Goal: Ask a question: Seek information or help from site administrators or community

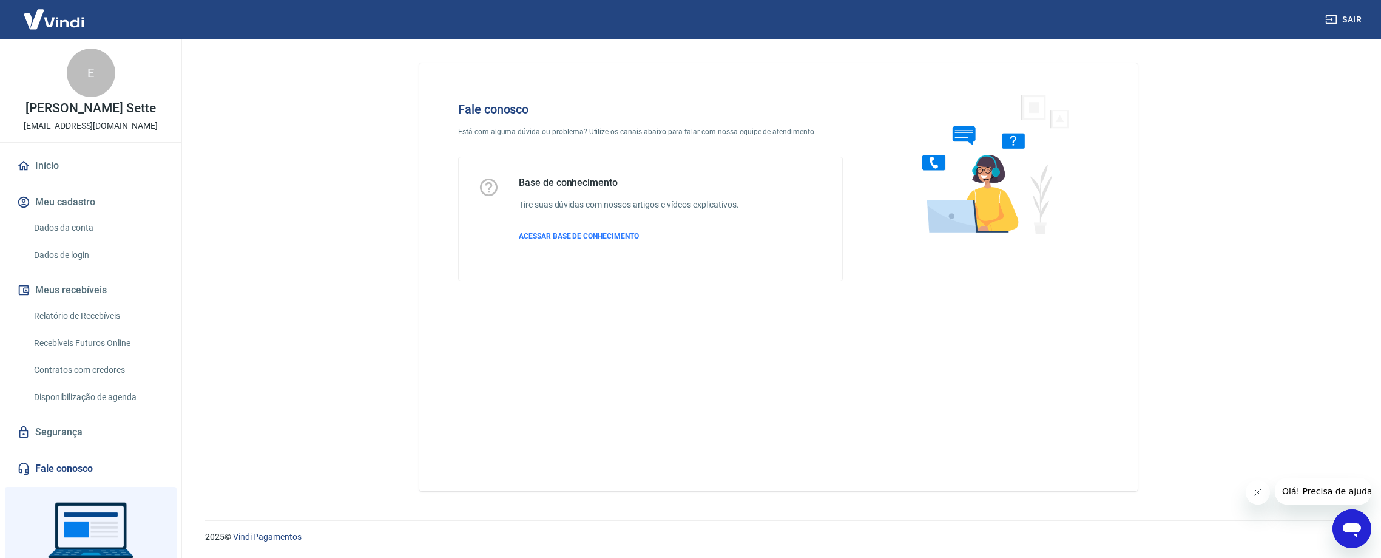
click at [1354, 538] on icon "Abrir janela de mensagens" at bounding box center [1352, 529] width 22 height 22
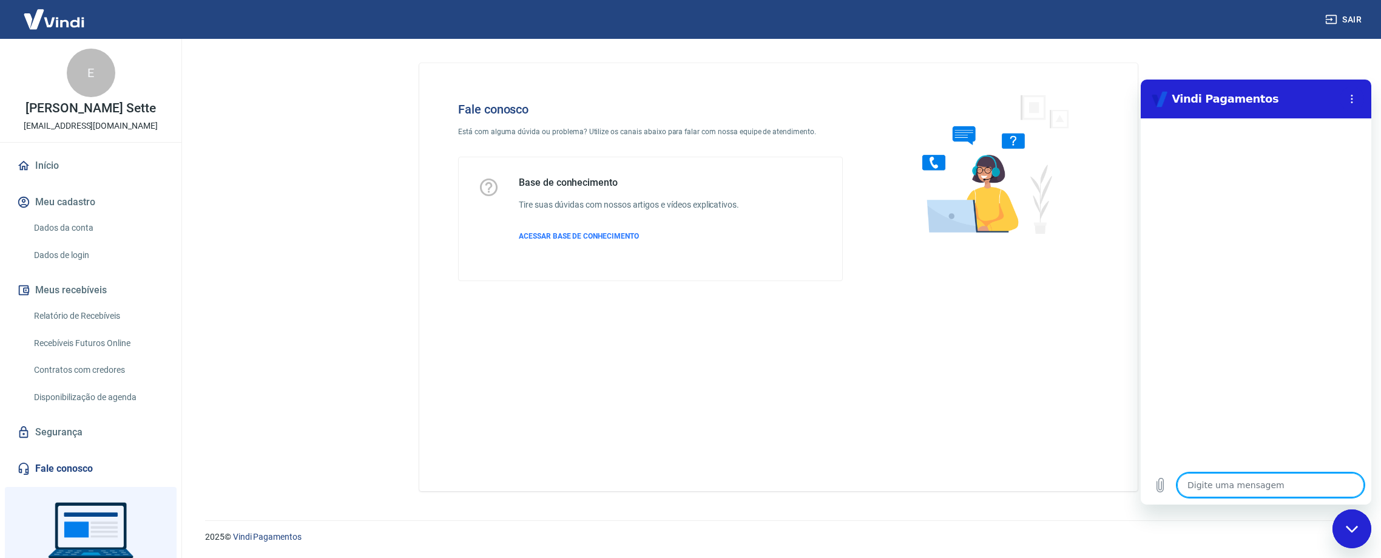
click at [1222, 483] on textarea at bounding box center [1271, 485] width 187 height 24
type textarea "B"
type textarea "x"
type textarea "Bo"
type textarea "x"
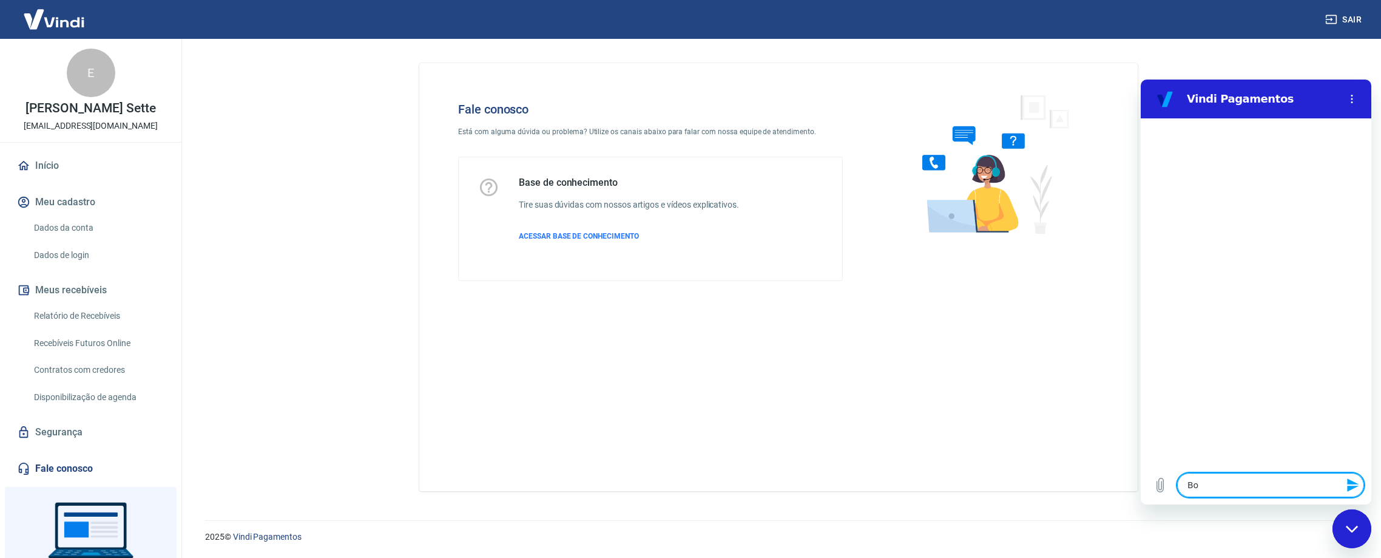
type textarea "Bom"
type textarea "x"
type textarea "Bom"
type textarea "x"
type textarea "Bom d"
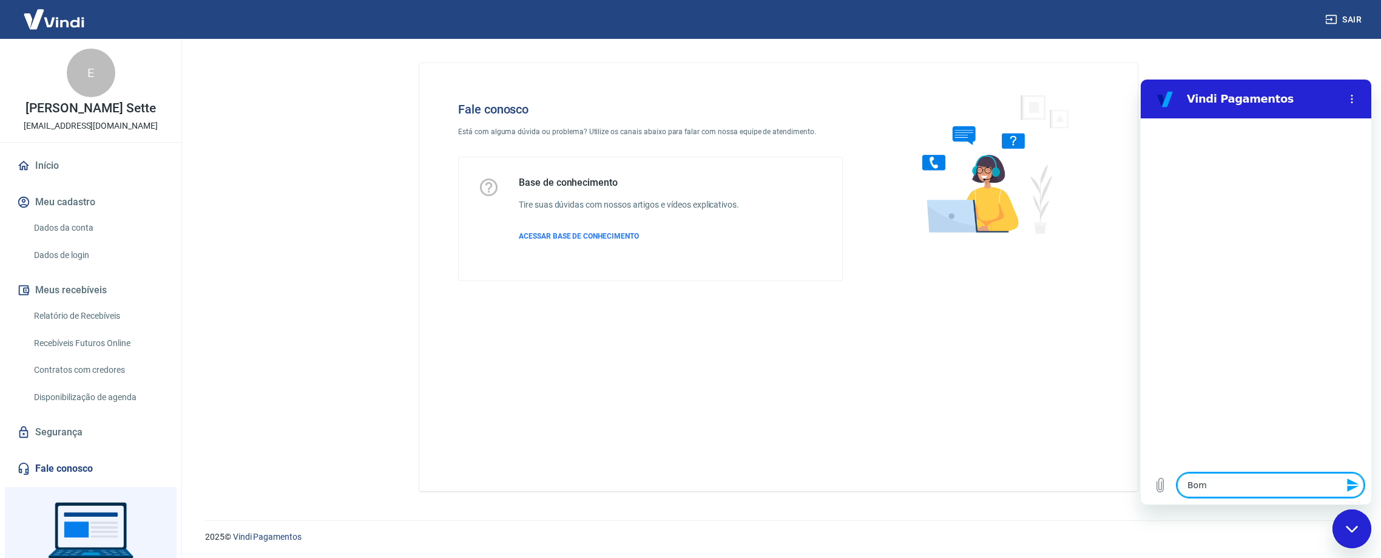
type textarea "x"
type textarea "Bom di"
type textarea "x"
type textarea "Bom dia"
type textarea "x"
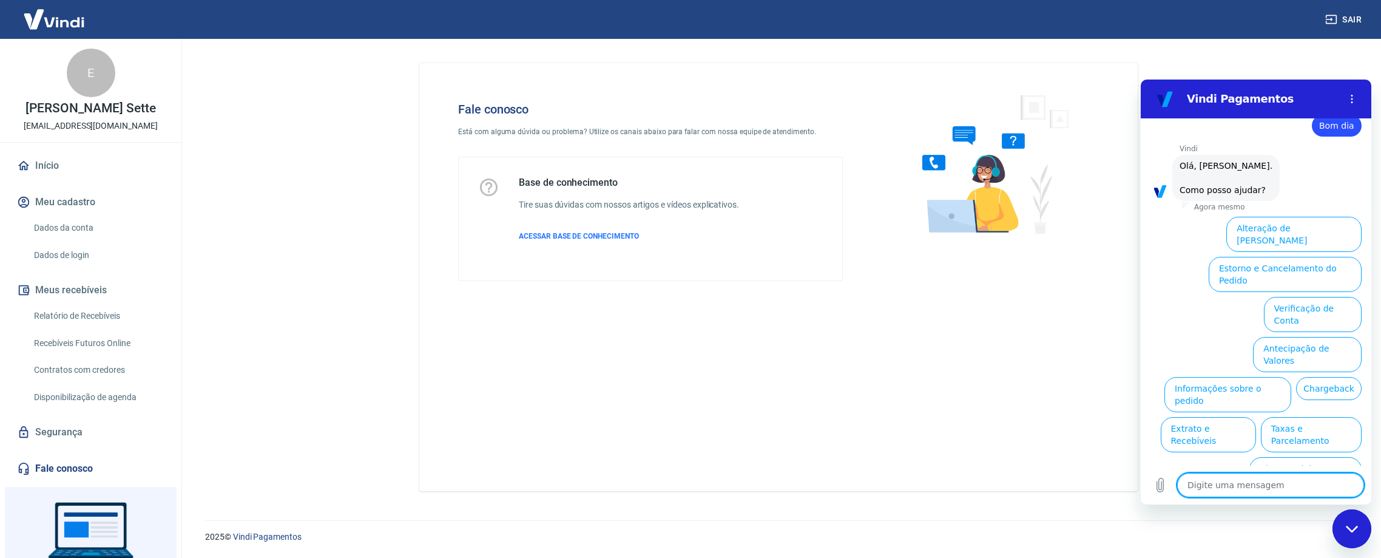
scroll to position [29, 0]
click at [1292, 376] on button "Informações sobre o pedido" at bounding box center [1228, 393] width 127 height 35
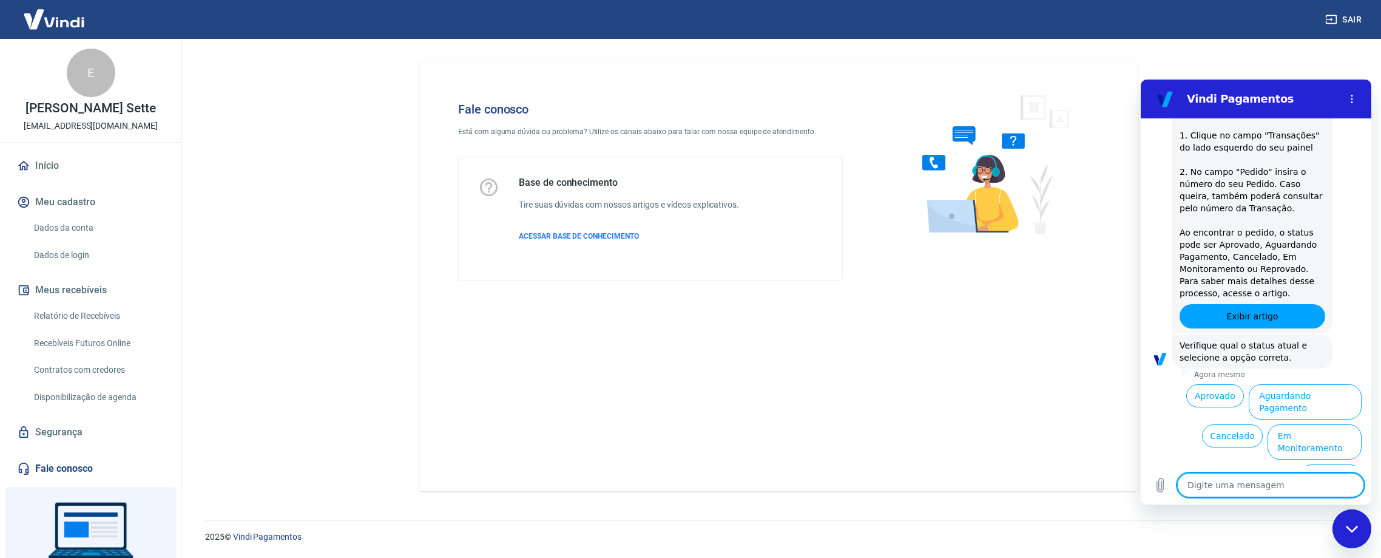
scroll to position [237, 0]
click at [1304, 424] on button "Em Monitoramento" at bounding box center [1315, 441] width 94 height 35
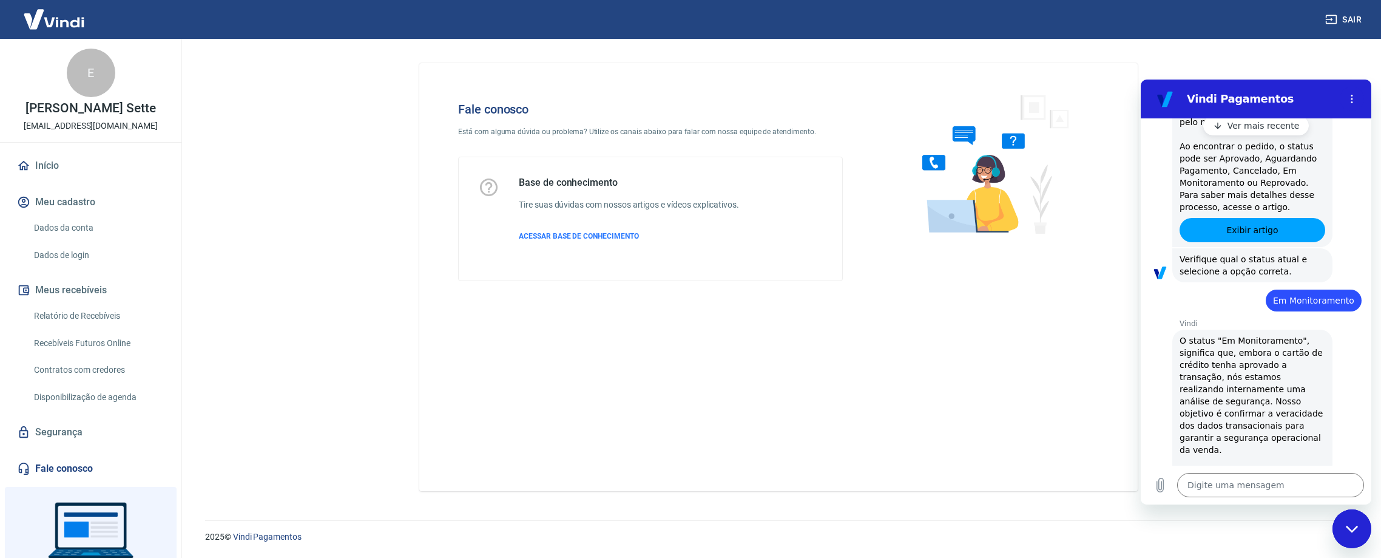
scroll to position [501, 0]
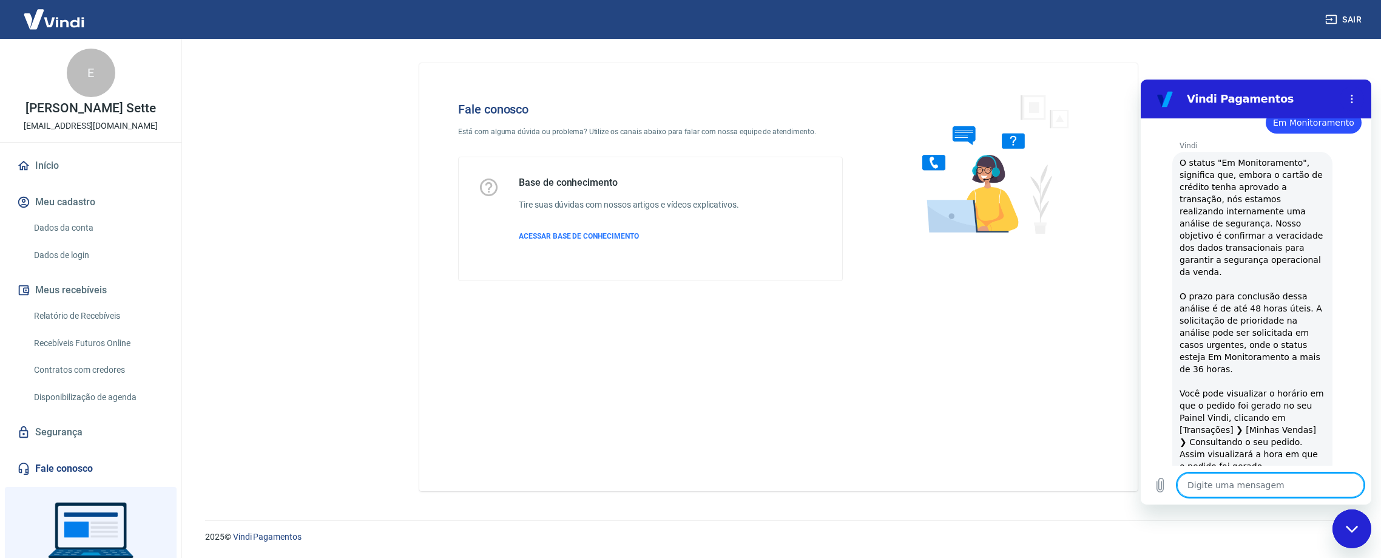
drag, startPoint x: 1240, startPoint y: 483, endPoint x: 1245, endPoint y: 472, distance: 12.5
click at [1241, 483] on textarea at bounding box center [1271, 485] width 187 height 24
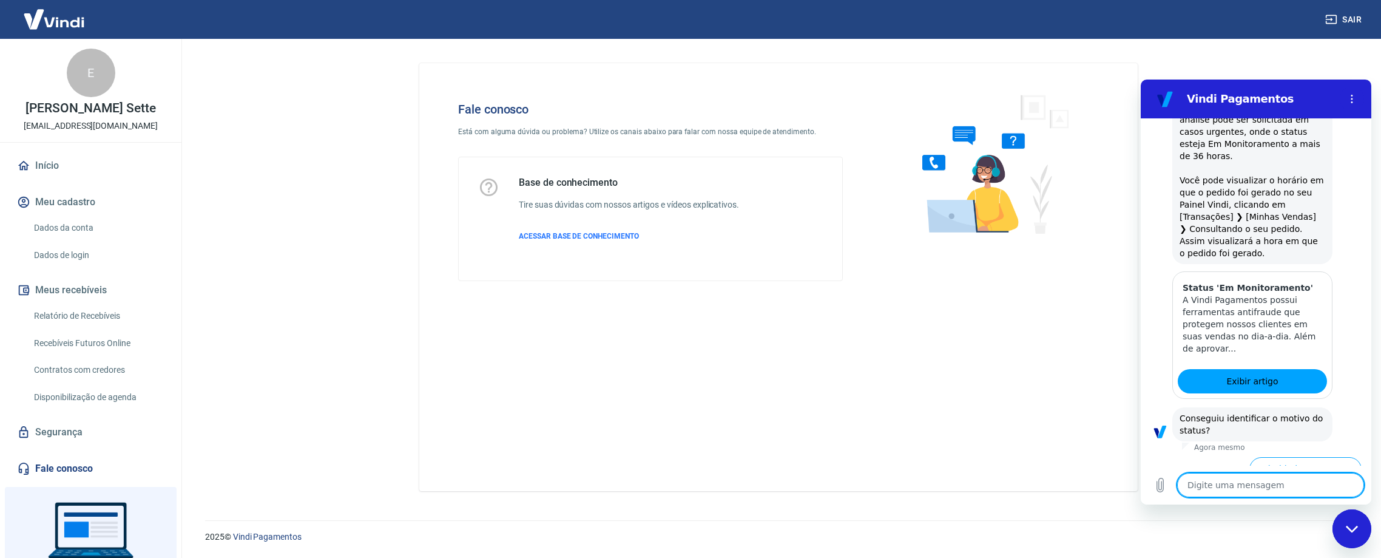
scroll to position [763, 0]
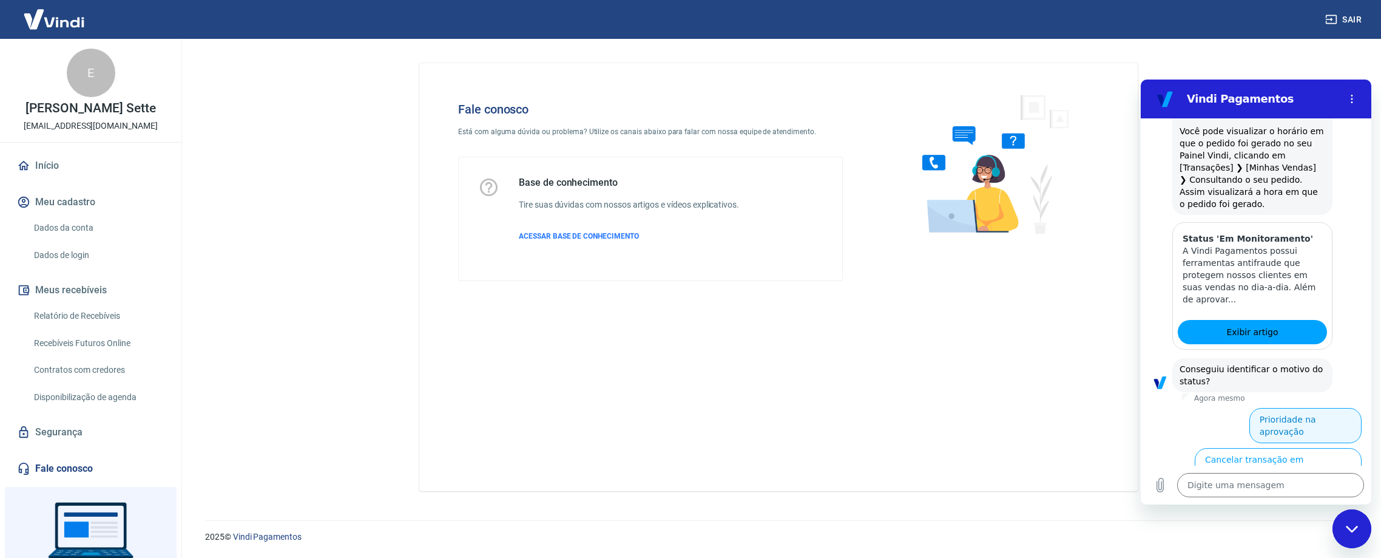
click at [1278, 408] on button "Prioridade na aprovação" at bounding box center [1306, 425] width 112 height 35
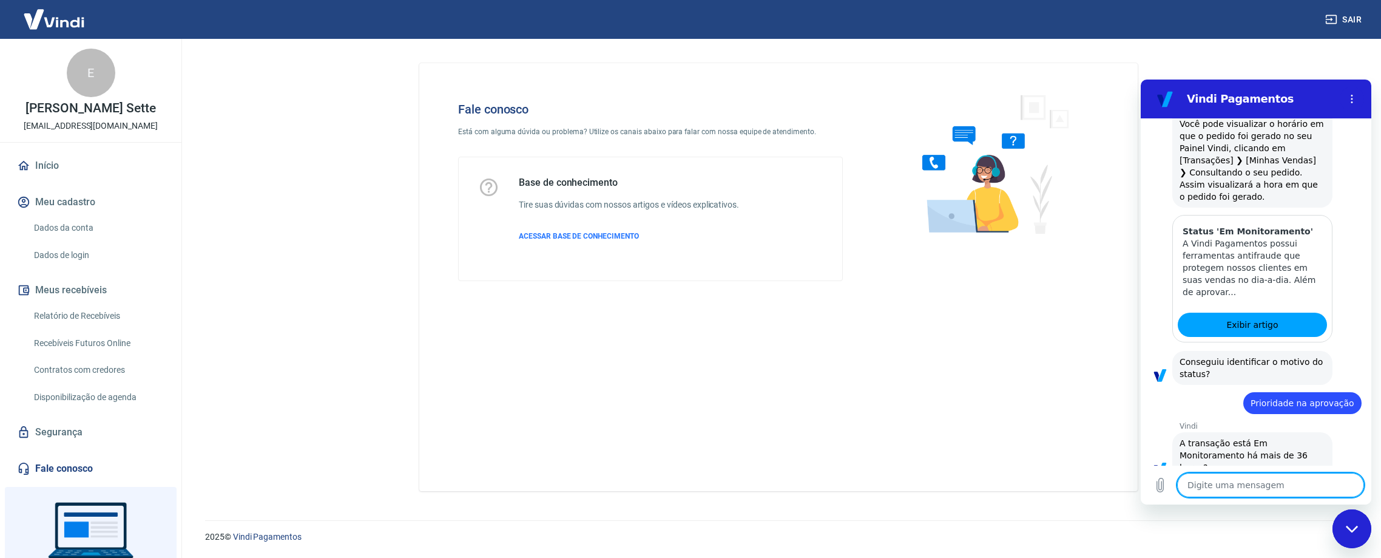
scroll to position [801, 0]
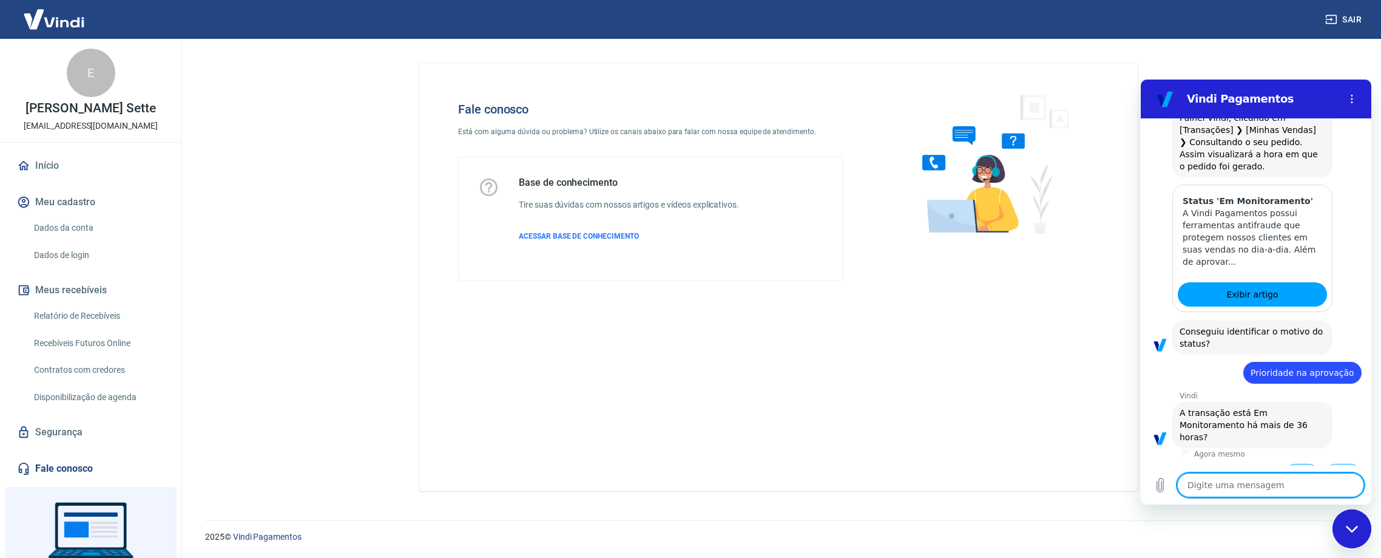
click at [1293, 464] on button "Sim" at bounding box center [1302, 475] width 35 height 23
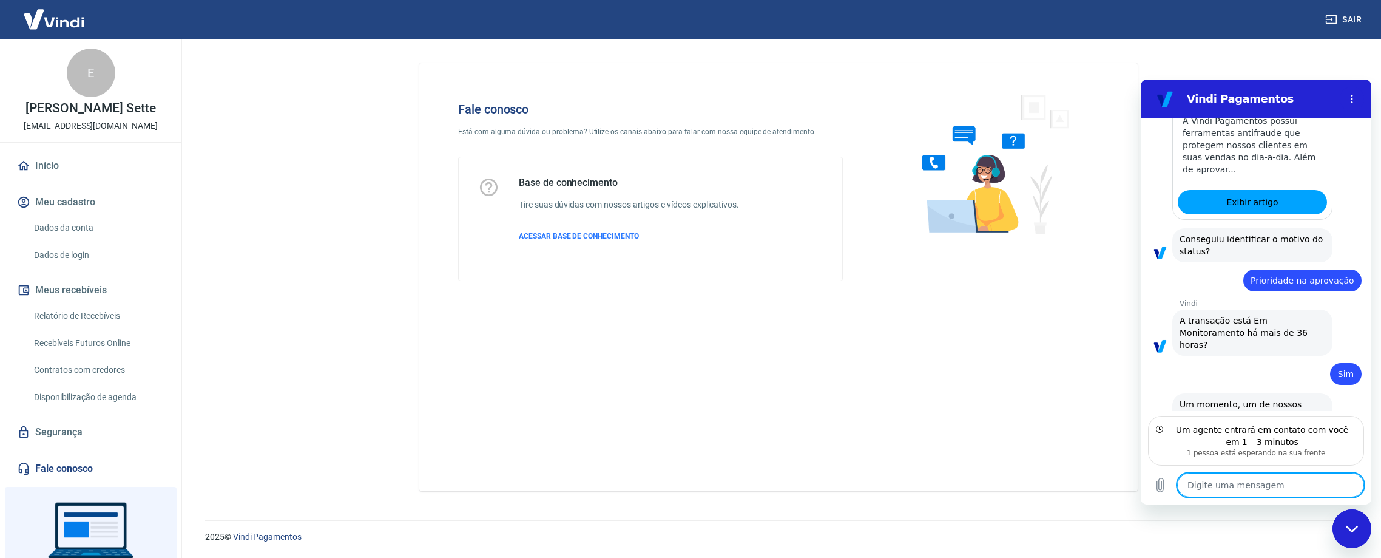
scroll to position [899, 0]
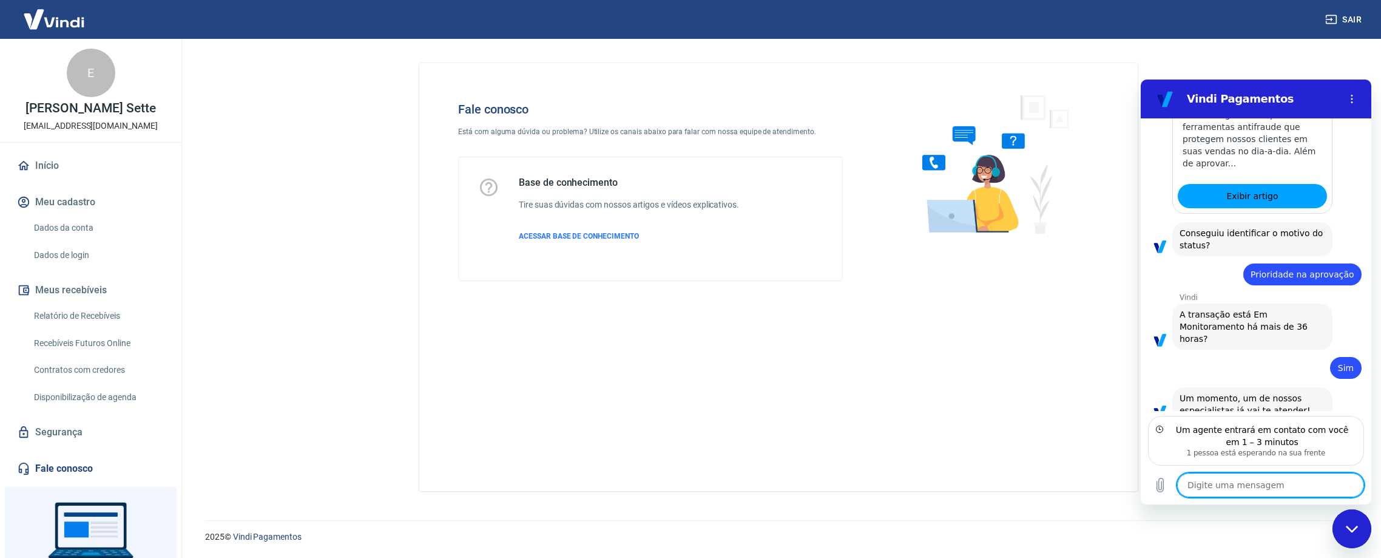
click at [1245, 476] on textarea at bounding box center [1271, 485] width 187 height 24
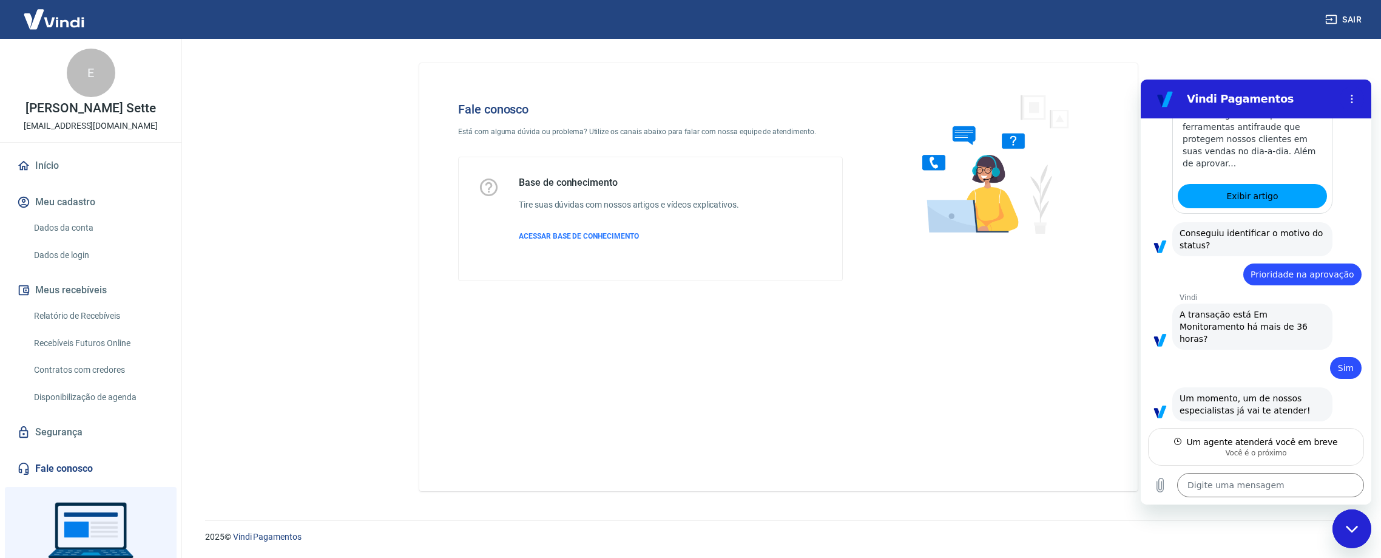
type textarea "x"
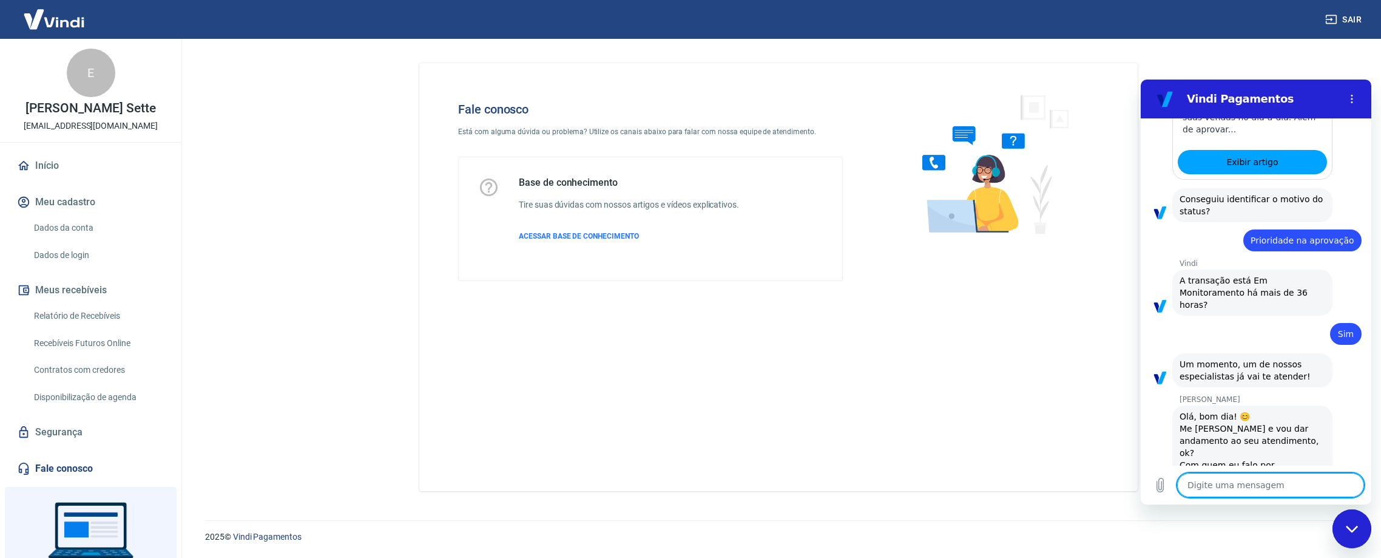
click at [1267, 492] on textarea at bounding box center [1271, 485] width 187 height 24
type textarea "O"
type textarea "x"
type textarea "Ol"
type textarea "x"
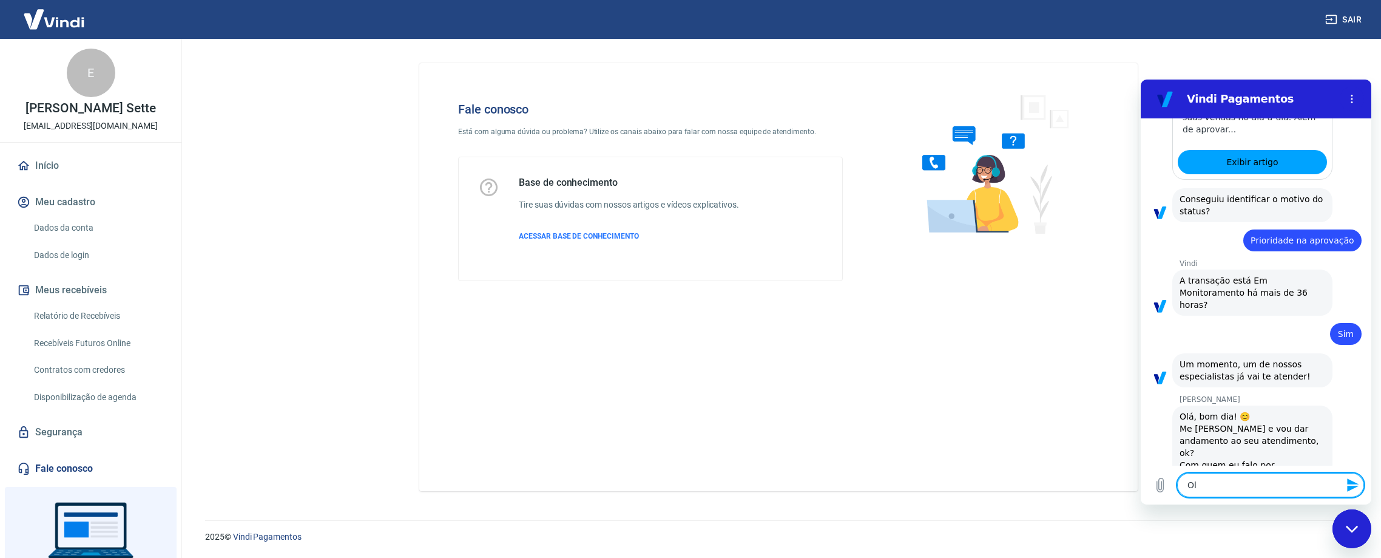
type textarea "Olá"
type textarea "x"
type textarea "Olá,"
type textarea "x"
type textarea "Olá,"
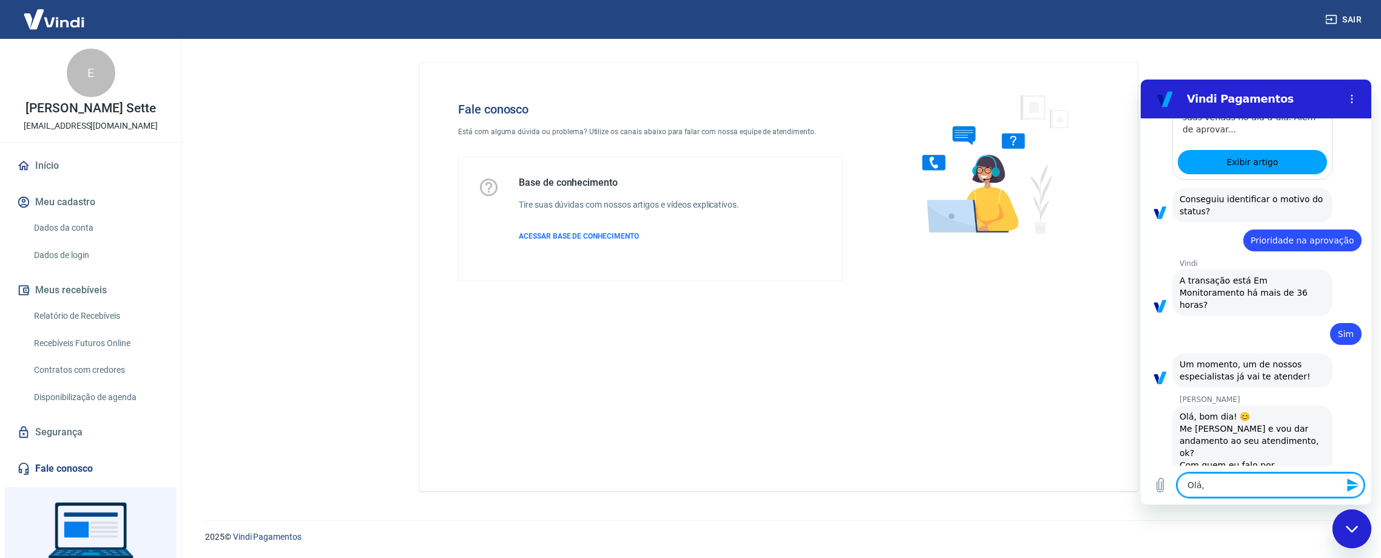
type textarea "x"
type textarea "Olá, A"
type textarea "x"
type textarea "Olá, An"
type textarea "x"
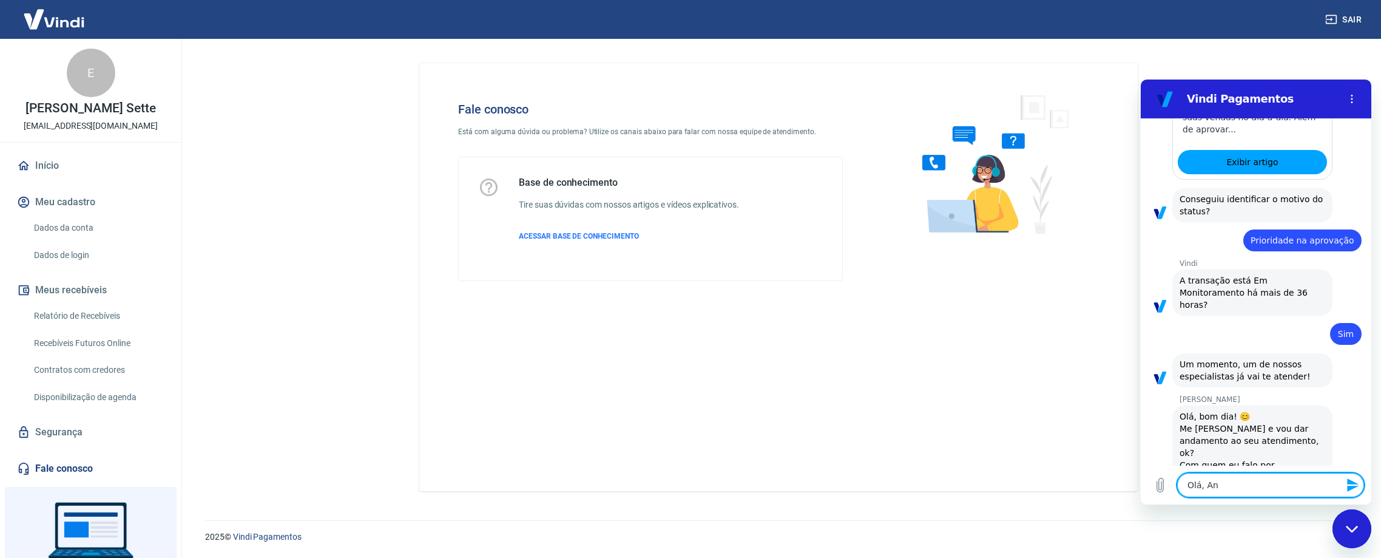
type textarea "Olá, And"
type textarea "x"
type textarea "Olá, Andr"
type textarea "x"
type textarea "[PERSON_NAME]"
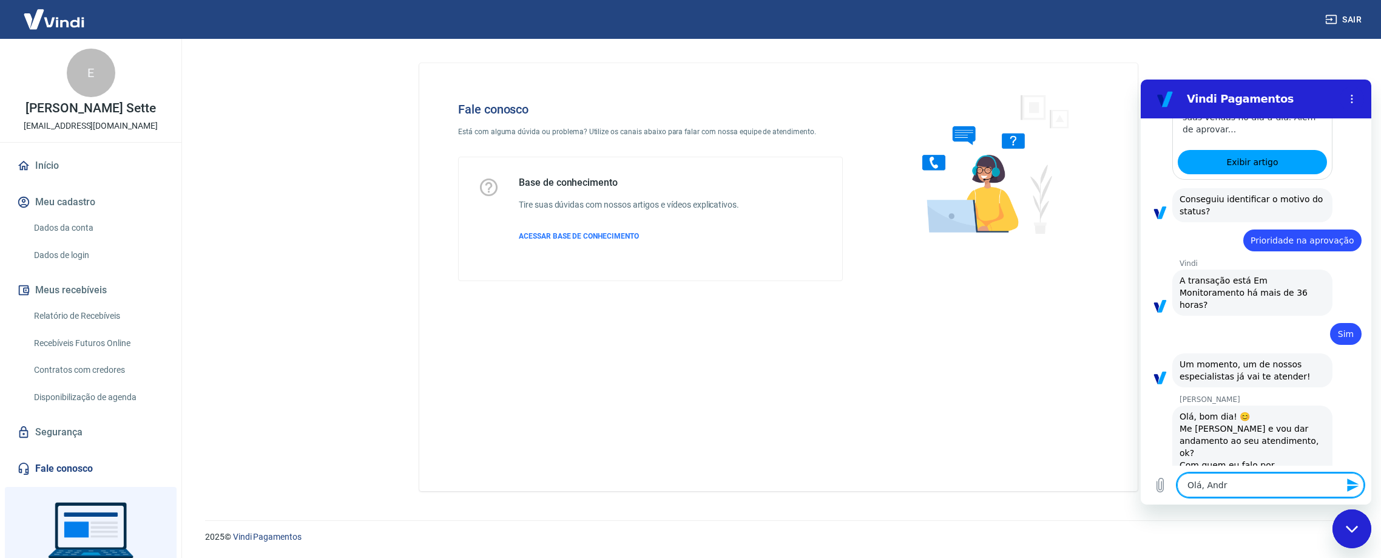
type textarea "x"
type textarea "[PERSON_NAME]"
type textarea "x"
type textarea "[PERSON_NAME]"
type textarea "x"
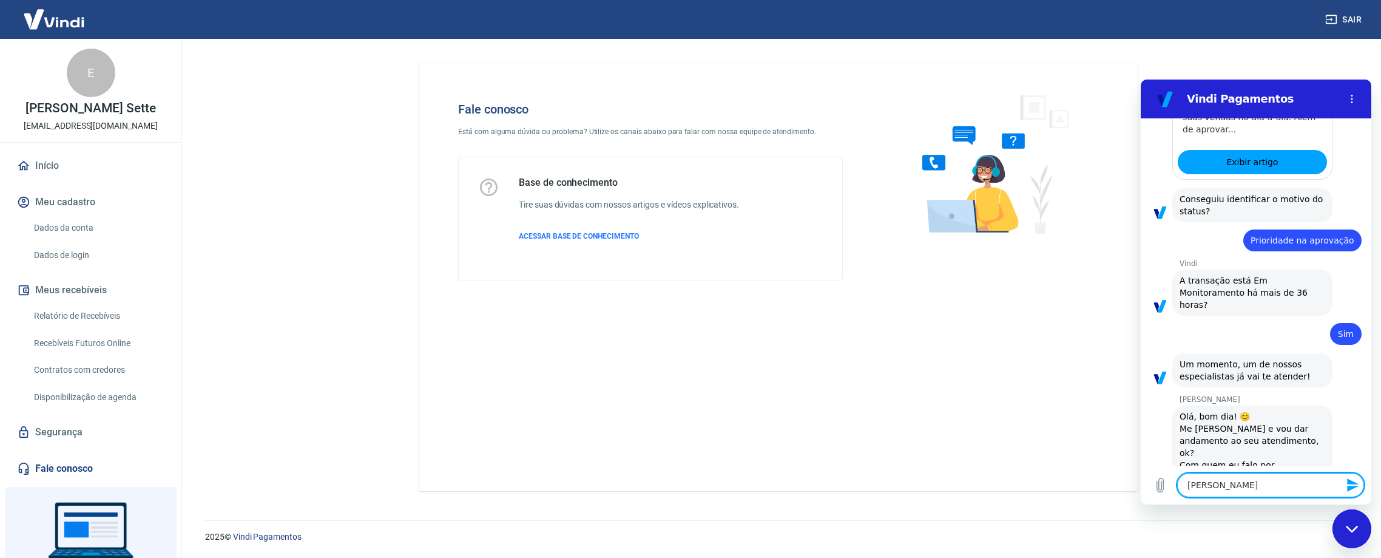
type textarea "[PERSON_NAME]"
type textarea "x"
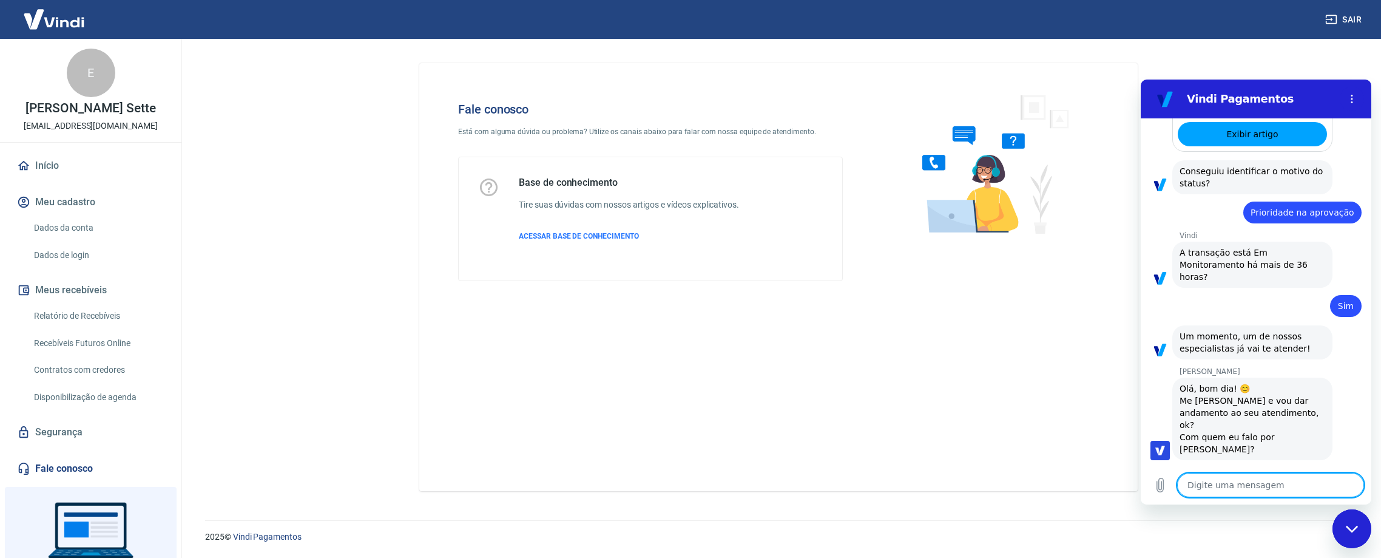
type textarea "E"
type textarea "x"
type textarea "Es"
type textarea "x"
type textarea "Est"
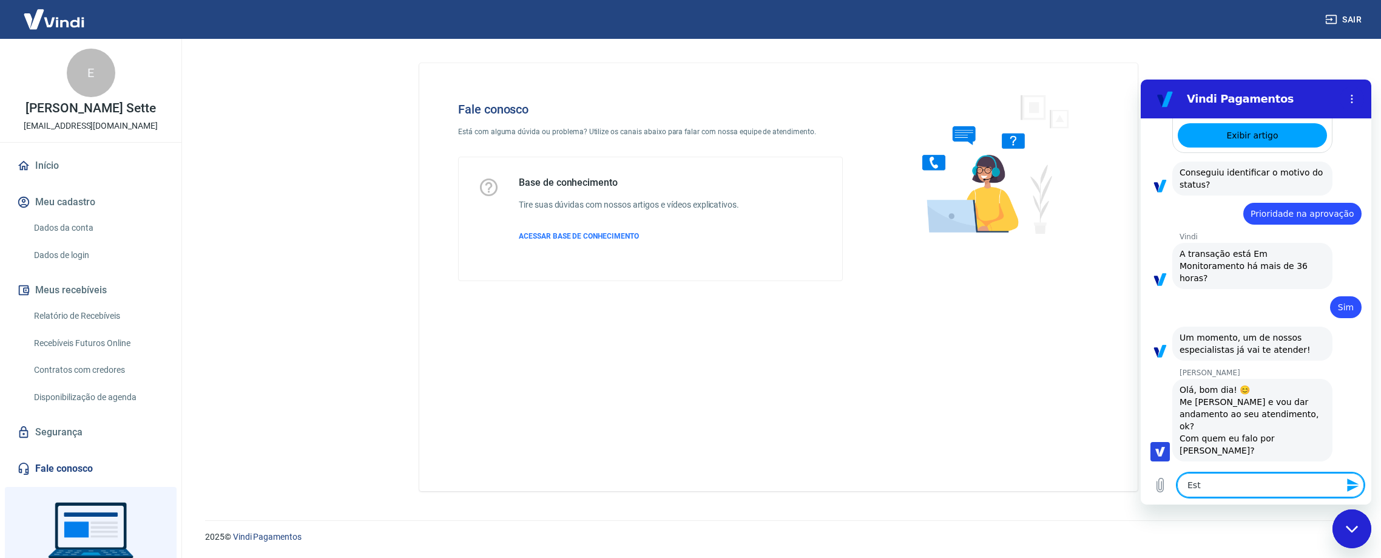
type textarea "x"
type textarea "Esto"
type textarea "x"
type textarea "Estou"
type textarea "x"
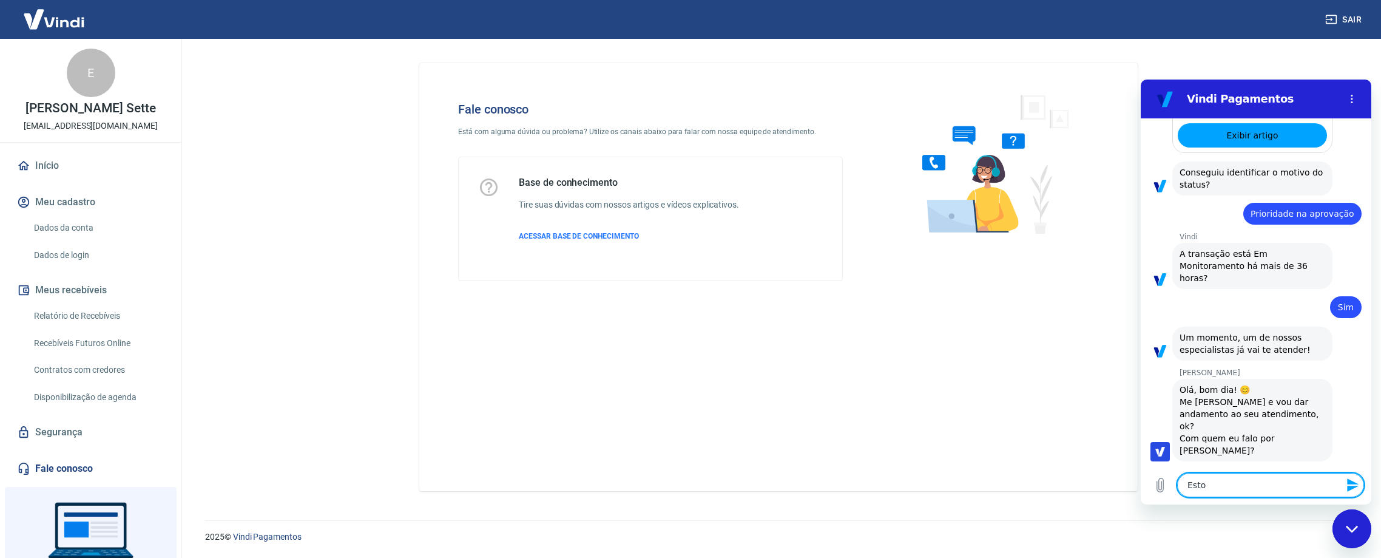
scroll to position [962, 0]
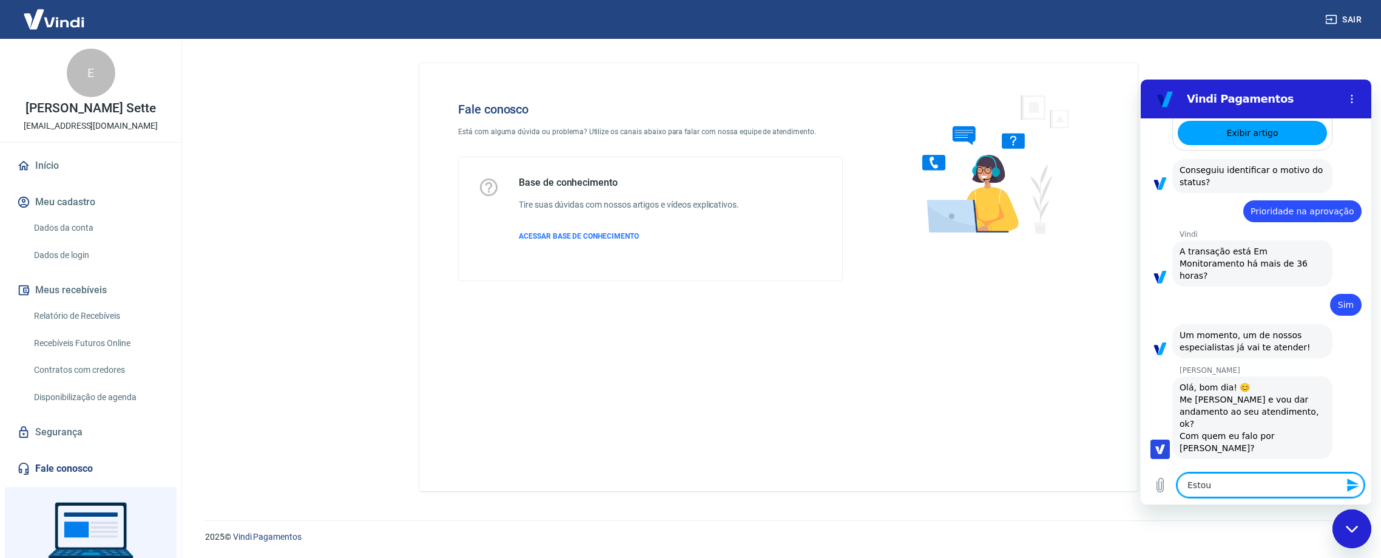
type textarea "Estou"
type textarea "x"
type textarea "Estou b"
type textarea "x"
type textarea "Estou be"
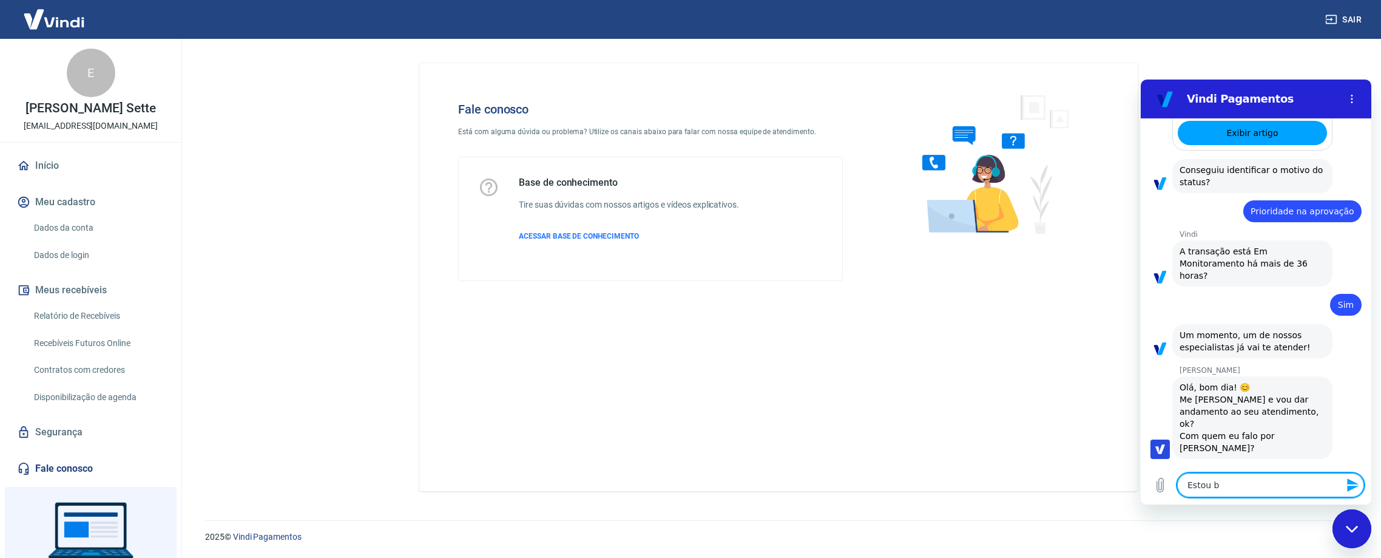
type textarea "x"
type textarea "Estou bem"
type textarea "x"
type textarea "Estou bem"
type textarea "x"
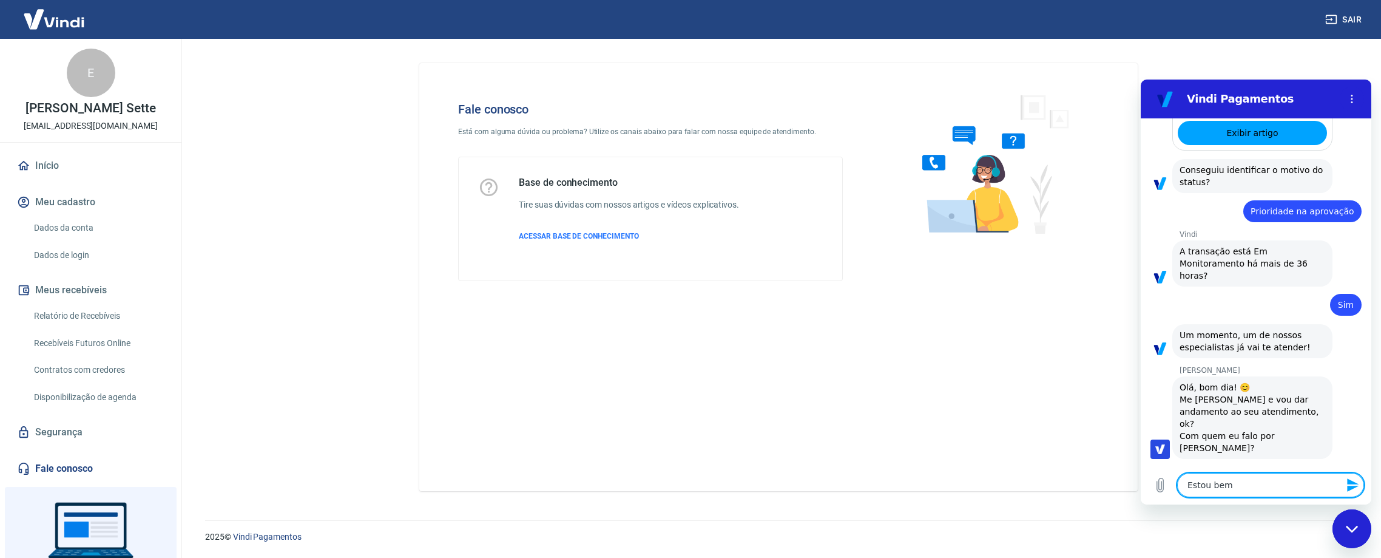
type textarea "Estou bem e"
type textarea "x"
type textarea "Estou bem e"
type textarea "x"
type textarea "Estou bem e v"
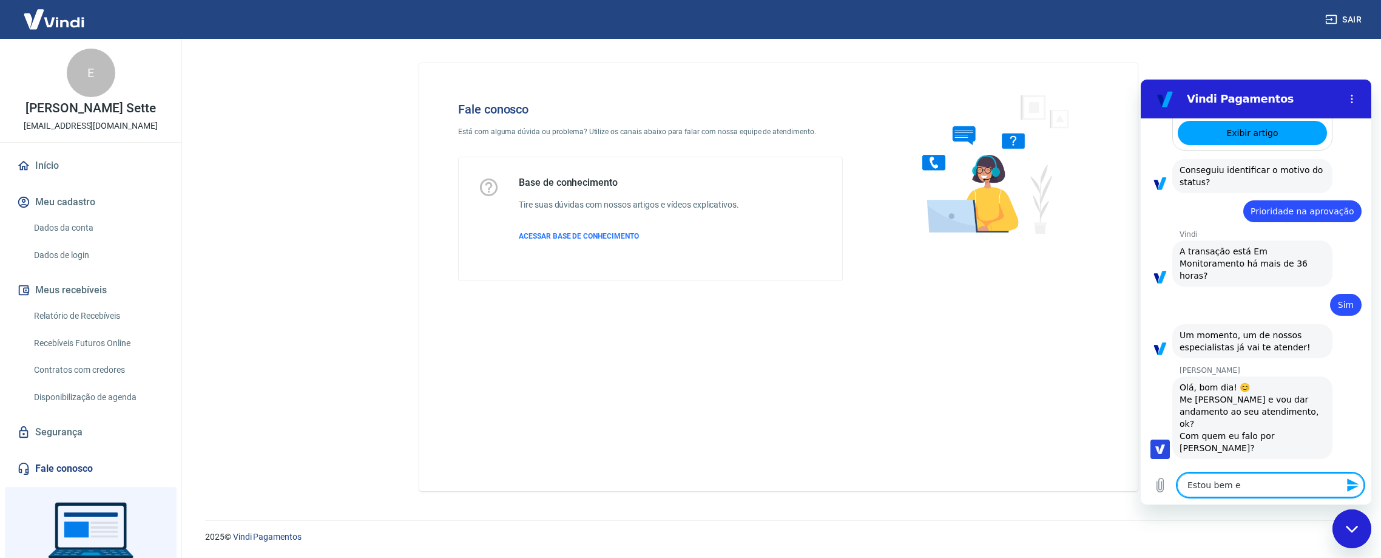
type textarea "x"
type textarea "Estou bem e vo"
type textarea "x"
type textarea "Estou bem e voc"
type textarea "x"
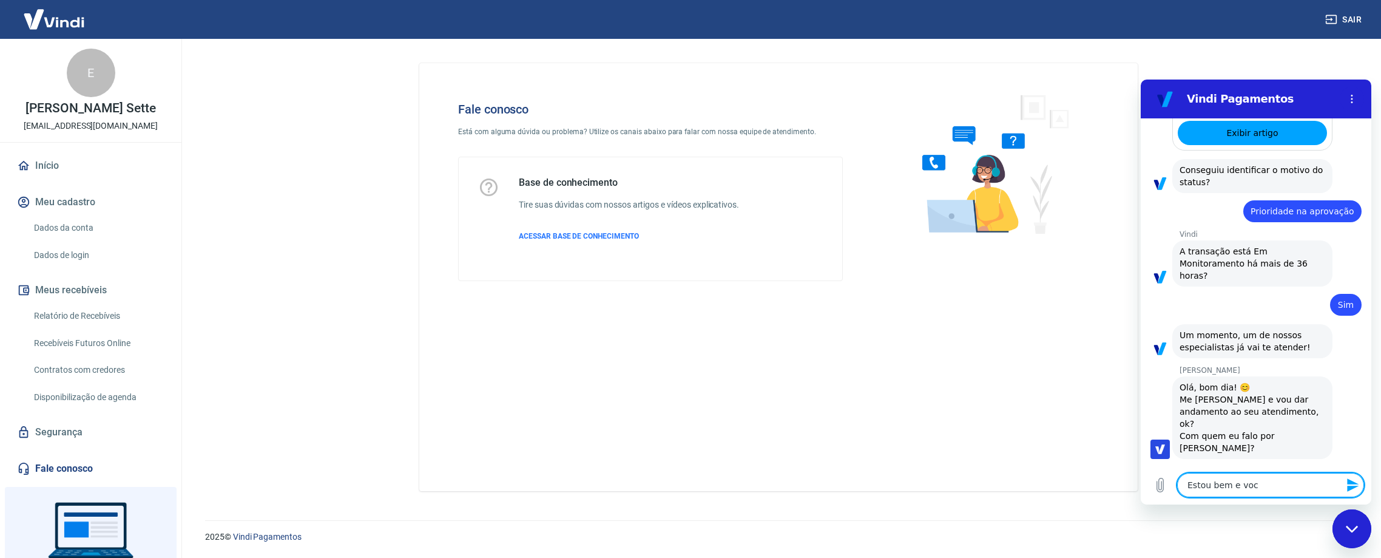
type textarea "Estou bem e voc~e"
type textarea "x"
type textarea "Estou bem e voc~"
type textarea "x"
type textarea "Estou bem e voc"
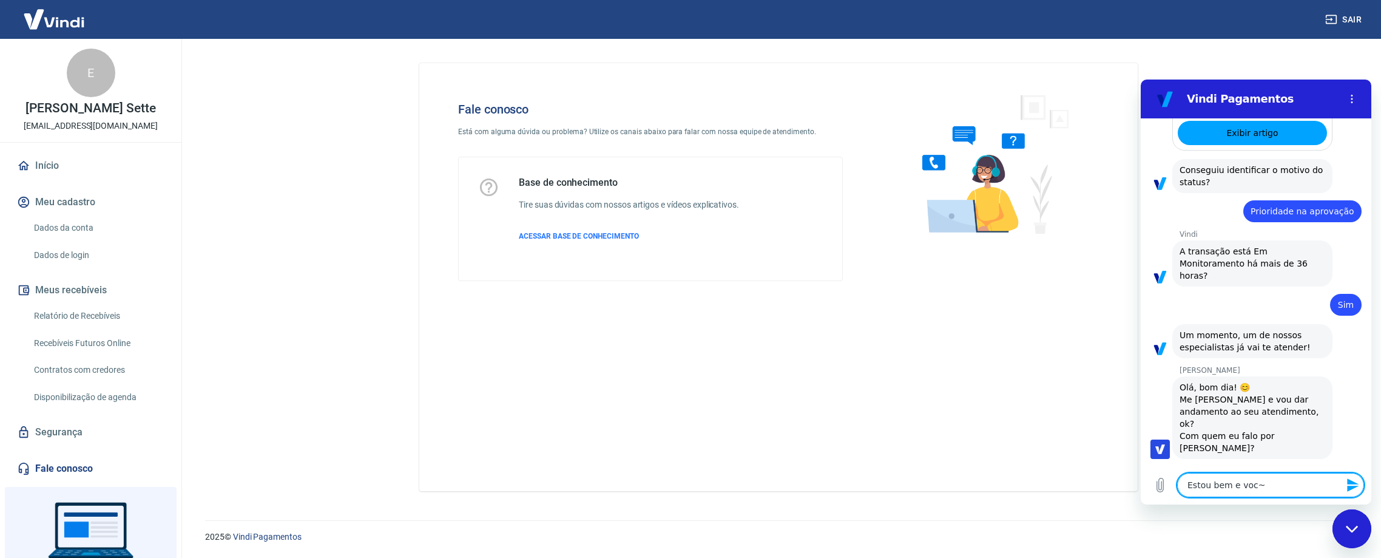
type textarea "x"
type textarea "Estou bem e você"
type textarea "x"
type textarea "Estou bem e você?"
type textarea "x"
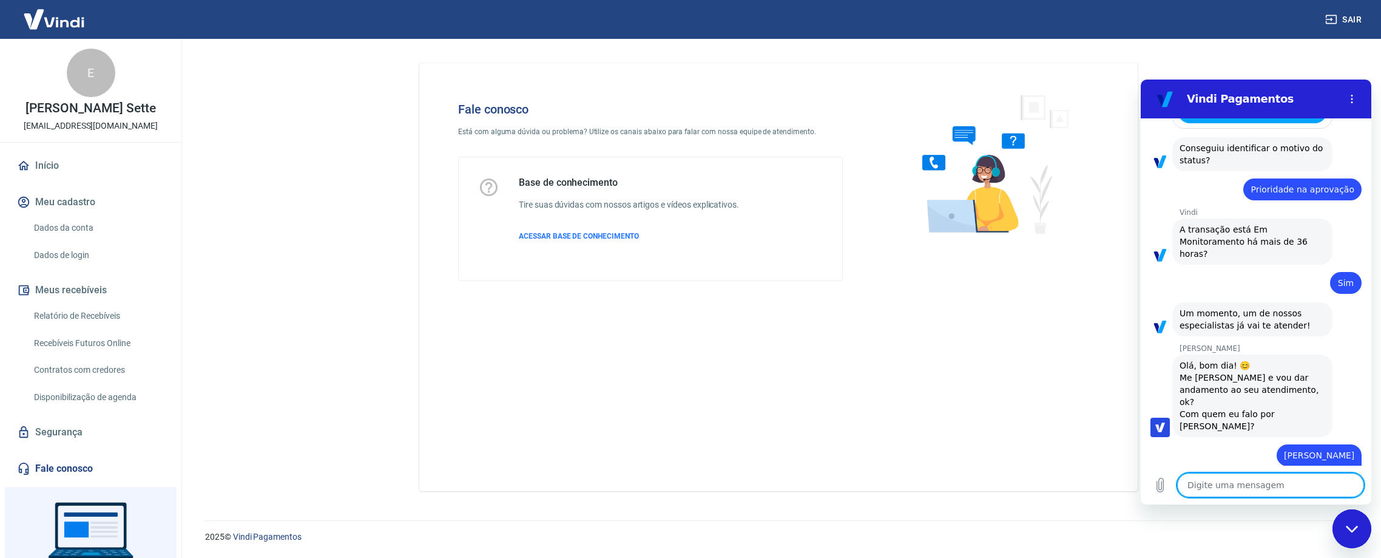
type textarea "x"
type textarea "P"
type textarea "x"
type textarea "Pe"
type textarea "x"
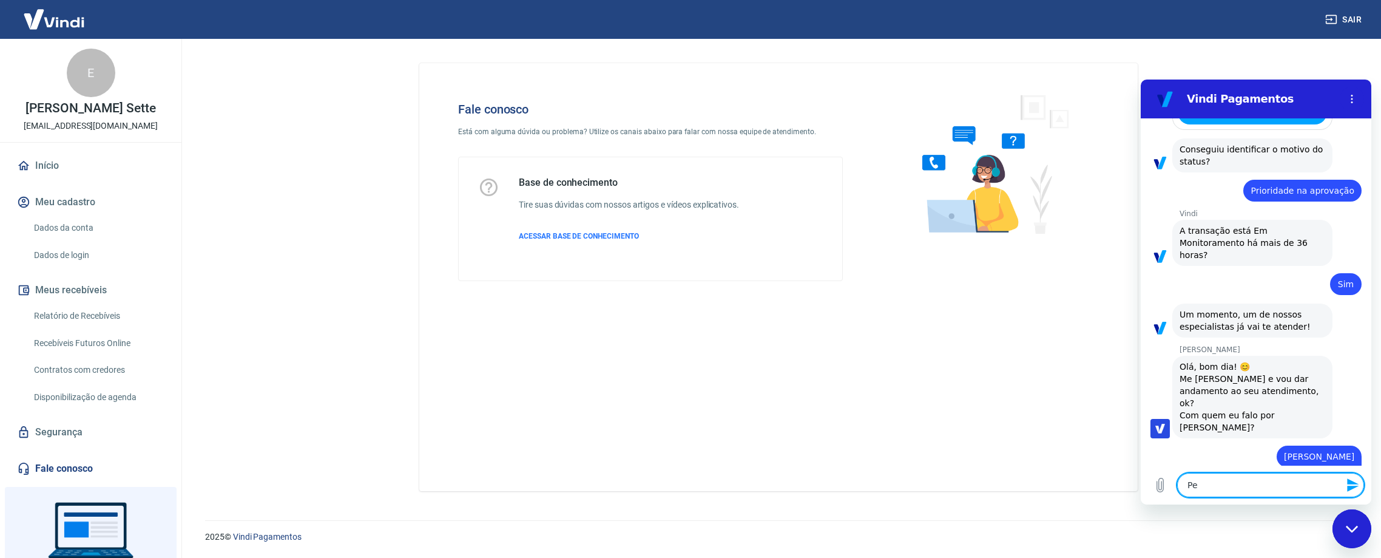
type textarea "Ped"
type textarea "x"
type textarea "Pedi"
type textarea "x"
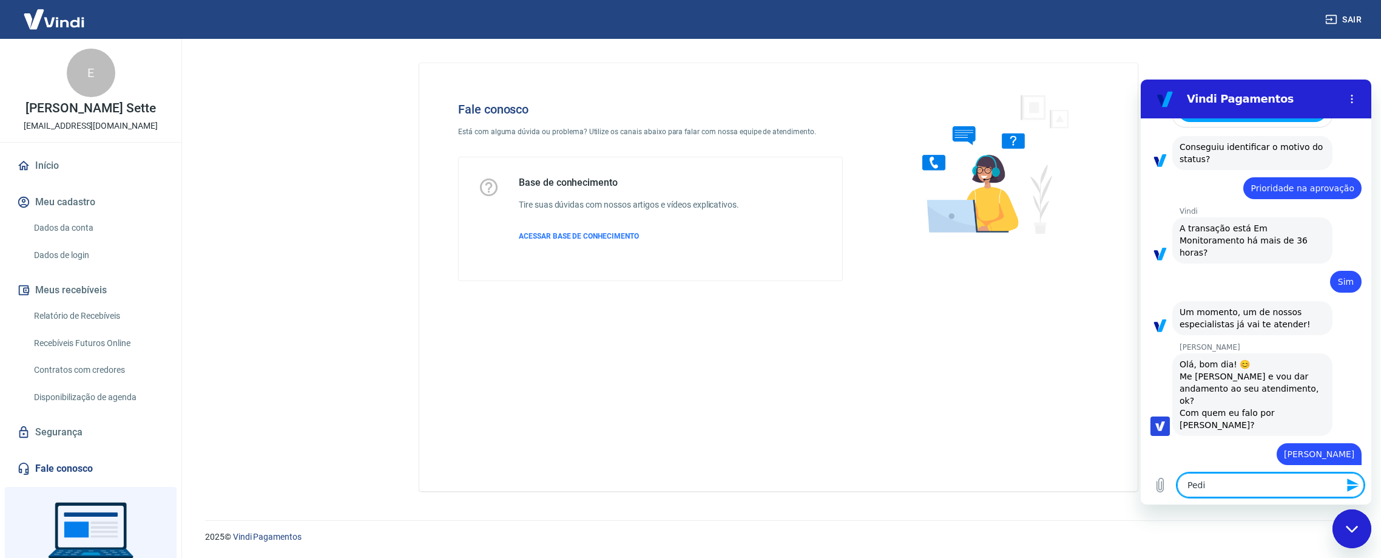
type textarea "Pedid"
type textarea "x"
type textarea "Pedido"
type textarea "x"
type textarea "Pedido"
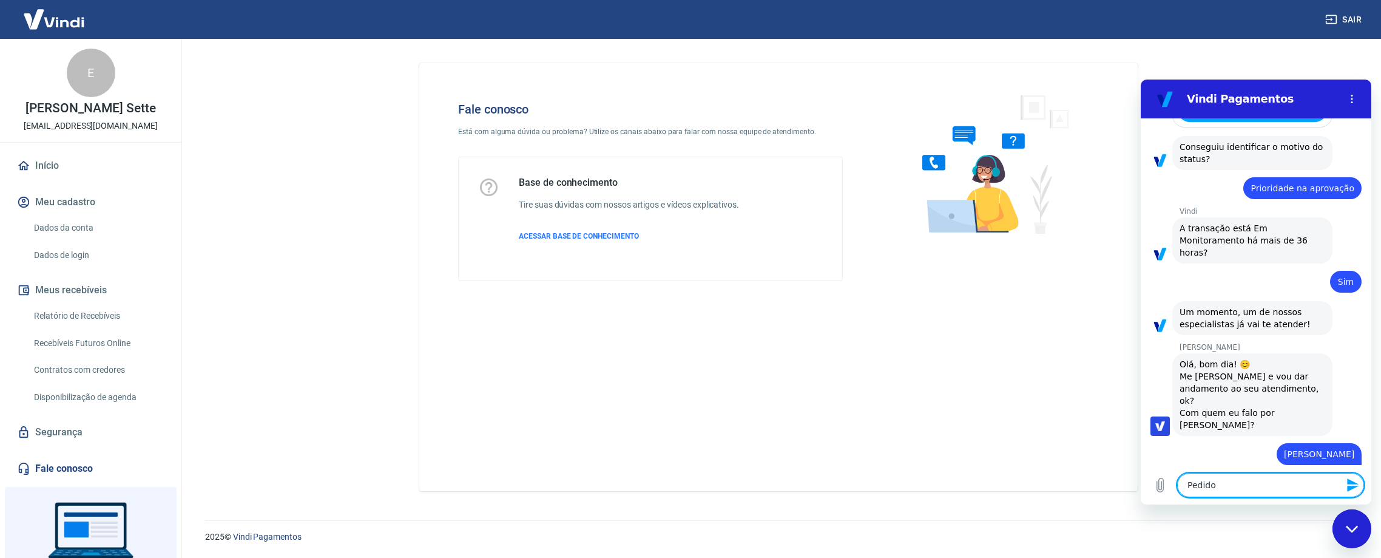
type textarea "x"
paste textarea "175819429193"
type textarea "Pedido 175819429193"
type textarea "x"
type textarea "Pedido 175819429193,"
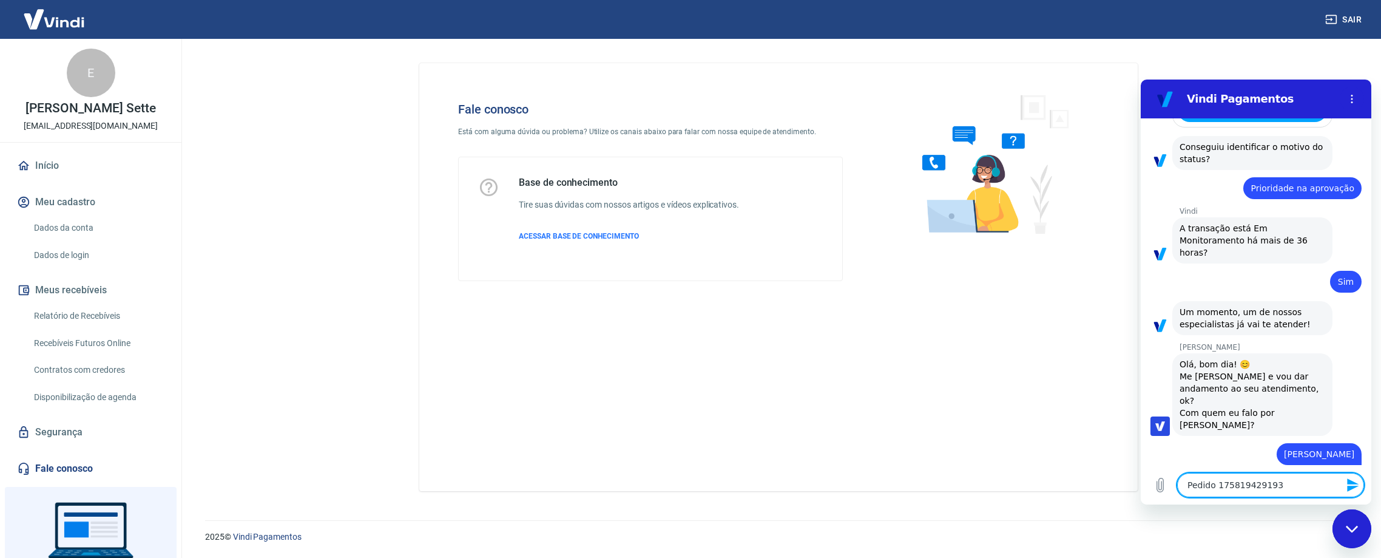
type textarea "x"
type textarea "Pedido 175819429193,"
type textarea "x"
type textarea "Pedido 175819429193, c"
type textarea "x"
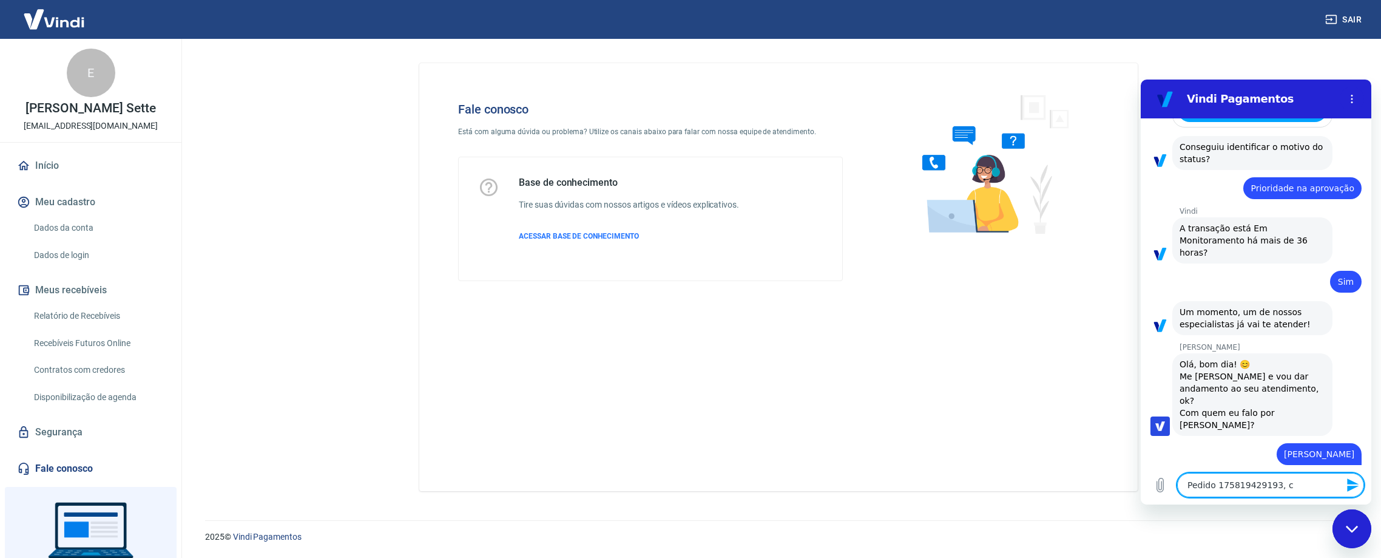
type textarea "Pedido 175819429193, cl"
type textarea "x"
type textarea "Pedido 175819429193, cli"
type textarea "x"
type textarea "Pedido 175819429193, clie"
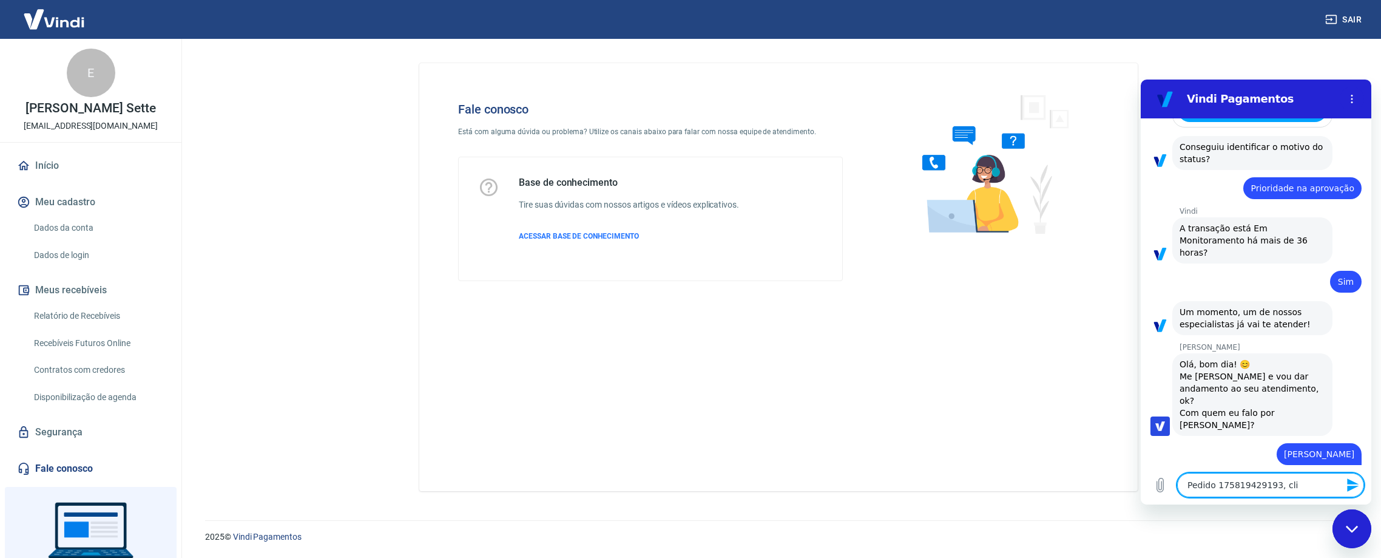
type textarea "x"
type textarea "Pedido 175819429193, clien"
type textarea "x"
type textarea "Pedido 175819429193, client"
type textarea "x"
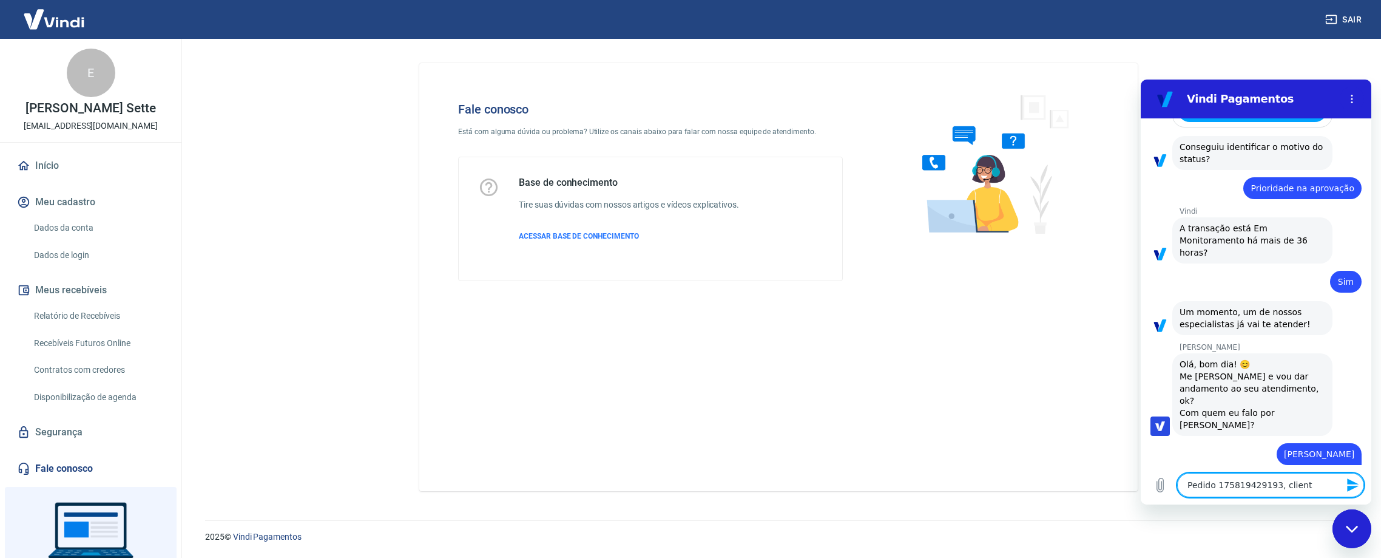
type textarea "Pedido 175819429193, cliente"
type textarea "x"
type textarea "Pedido 175819429193, cliente"
type textarea "x"
type textarea "Pedido 175819429193, cliente p"
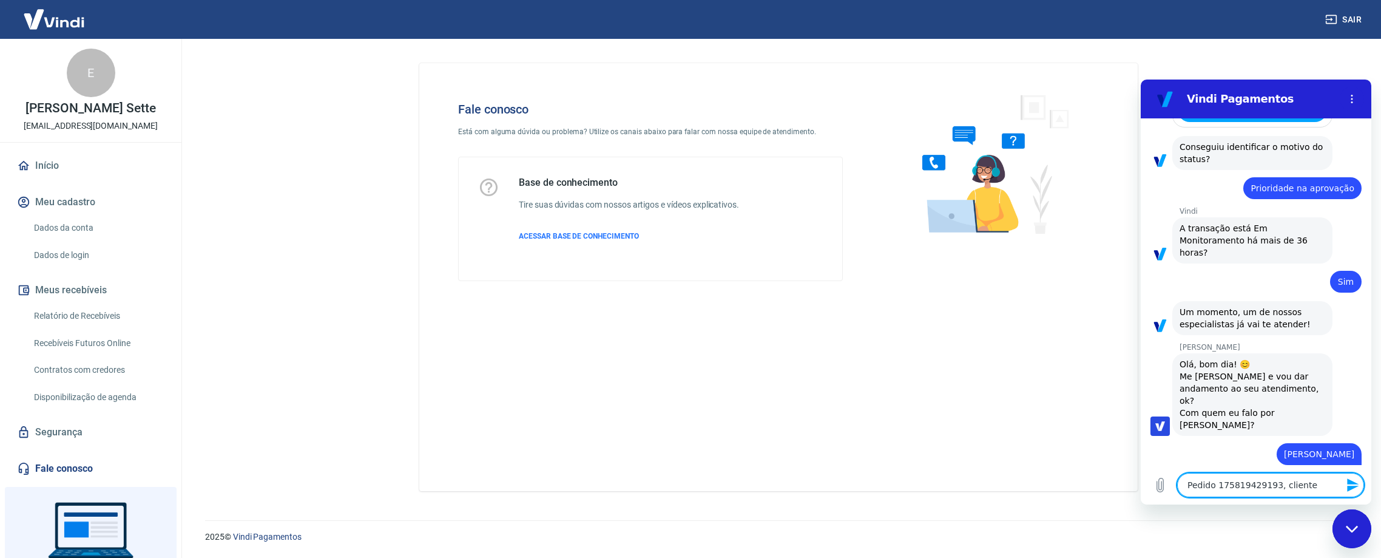
type textarea "x"
type textarea "Pedido 175819429193, cliente pr"
type textarea "x"
type textarea "Pedido 175819429193, cliente pre"
type textarea "x"
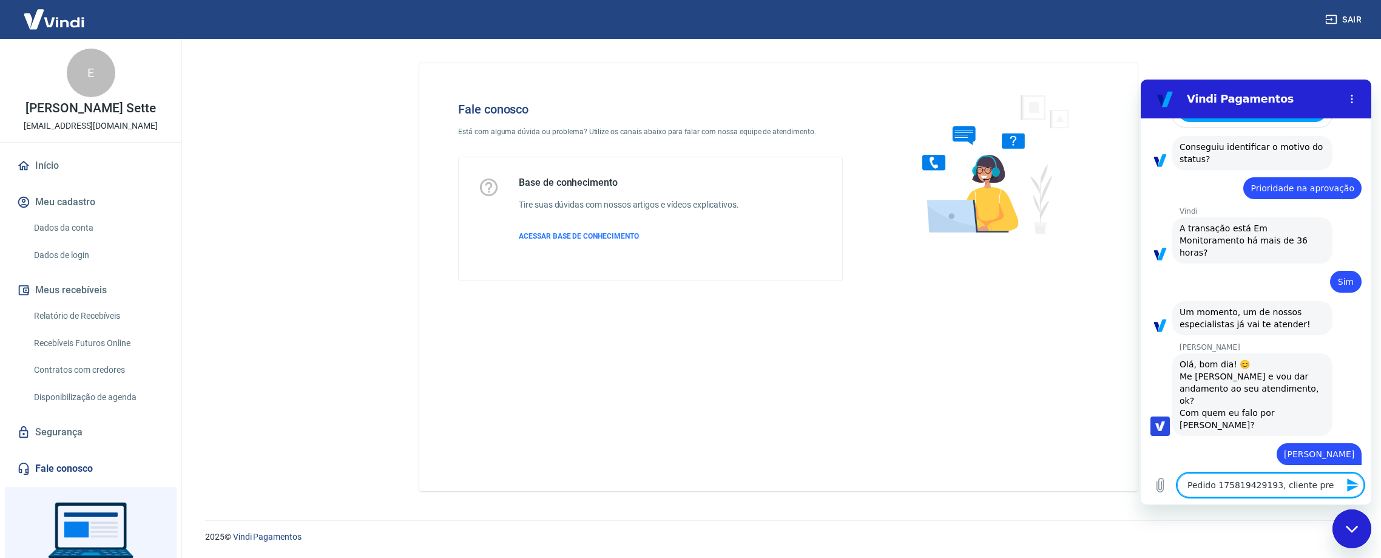
type textarea "Pedido 175819429193, cliente prec"
type textarea "x"
type textarea "Pedido 175819429193, cliente preci"
type textarea "x"
type textarea "Pedido 175819429193, cliente precis"
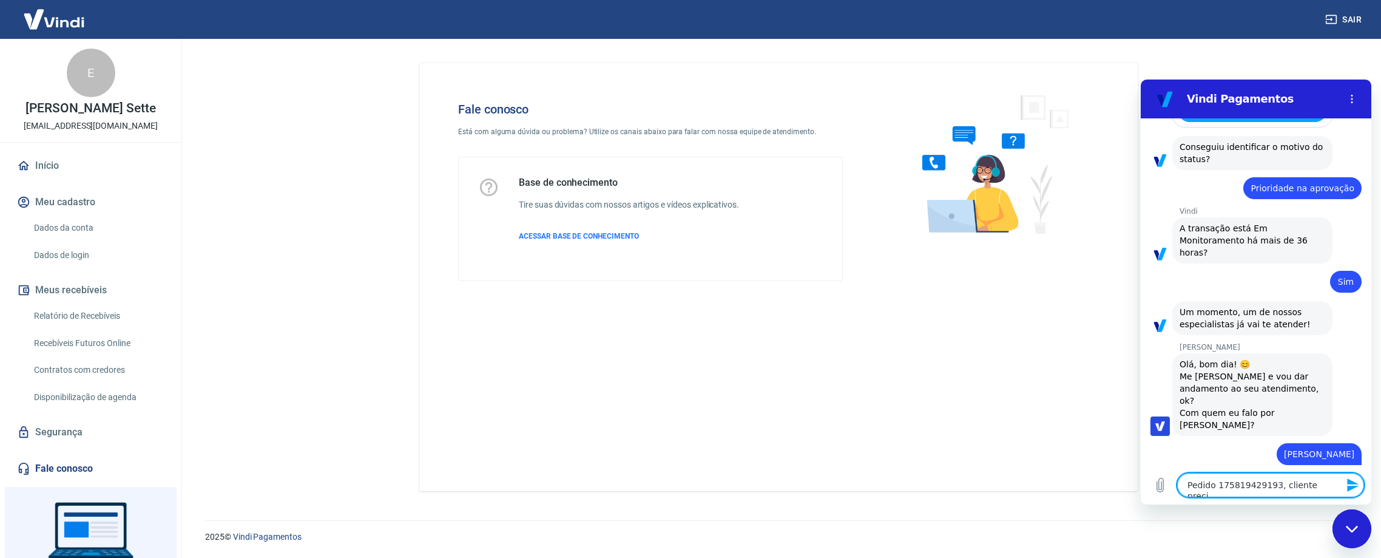
type textarea "x"
type textarea "Pedido 175819429193, cliente precisa"
type textarea "x"
type textarea "Pedido 175819429193, cliente precisa"
type textarea "x"
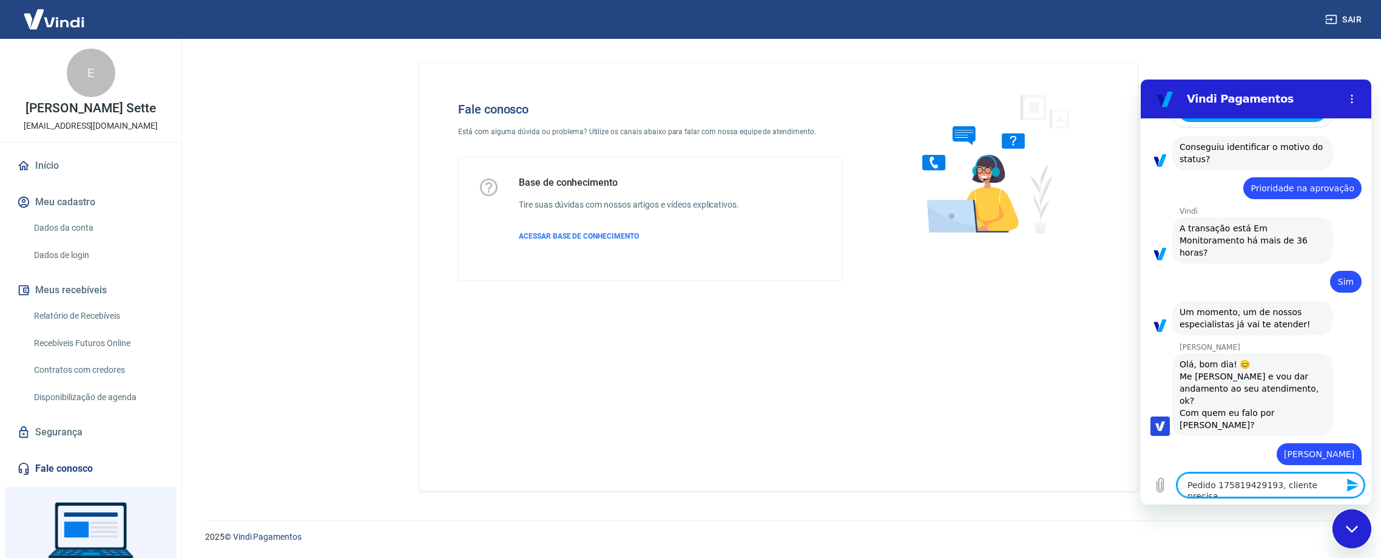
type textarea "Pedido 175819429193, cliente precisa ""
type textarea "x"
type textarea "Pedido 175819429193, cliente precisa "a"
type textarea "x"
type textarea "Pedido 175819429193, cliente precisa "ap"
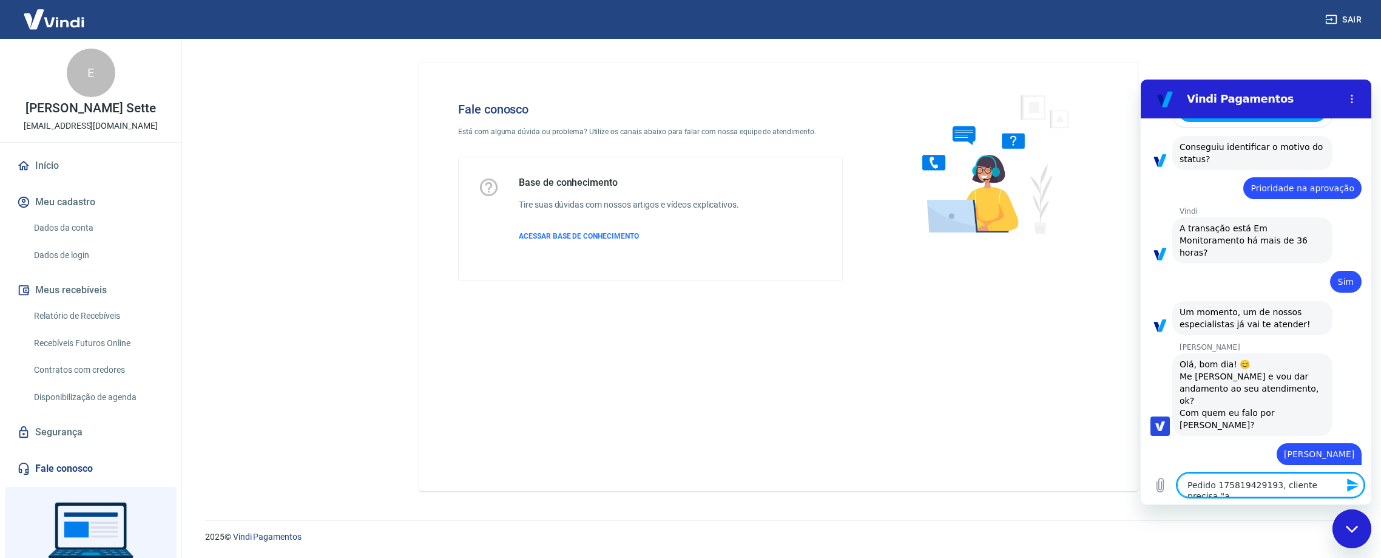
type textarea "x"
type textarea "Pedido 175819429193, cliente precisa "a"
type textarea "x"
type textarea "Pedido 175819429193, cliente precisa ""
type textarea "x"
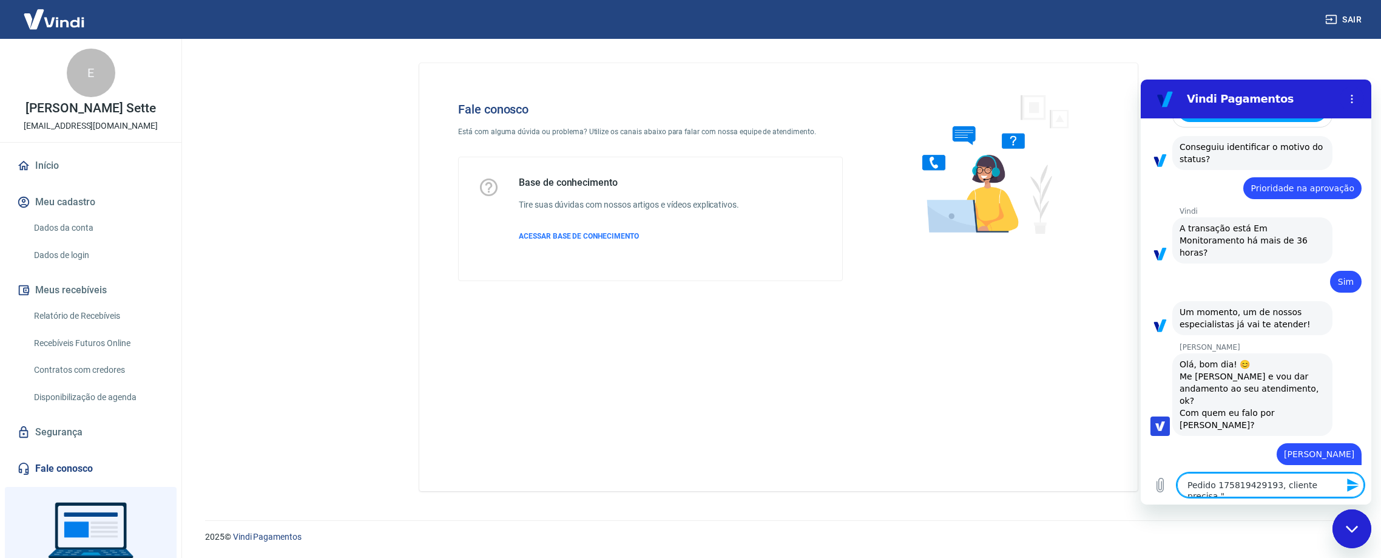
type textarea "Pedido 175819429193, cliente precisa"
type textarea "x"
type textarea "Pedido 175819429193, cliente precisa ""
type textarea "x"
type textarea "Pedido 175819429193, cliente precisa "p"
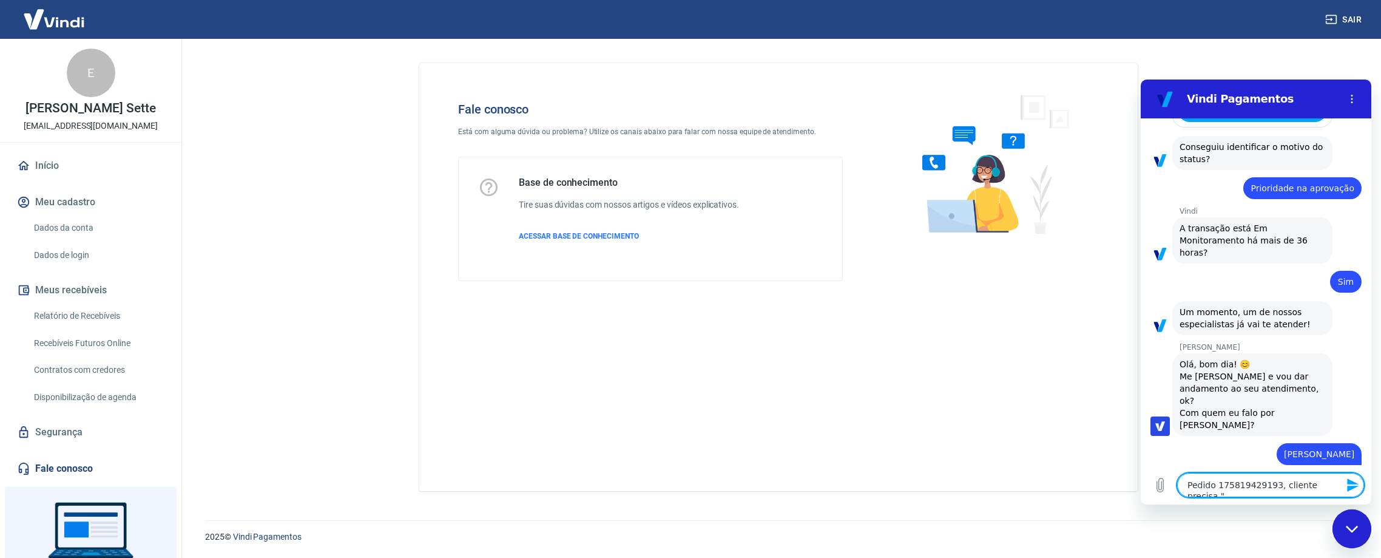
type textarea "x"
type textarea "Pedido 175819429193, cliente precisa "pr"
type textarea "x"
type textarea "Pedido 175819429193, cliente precisa "pro"
type textarea "x"
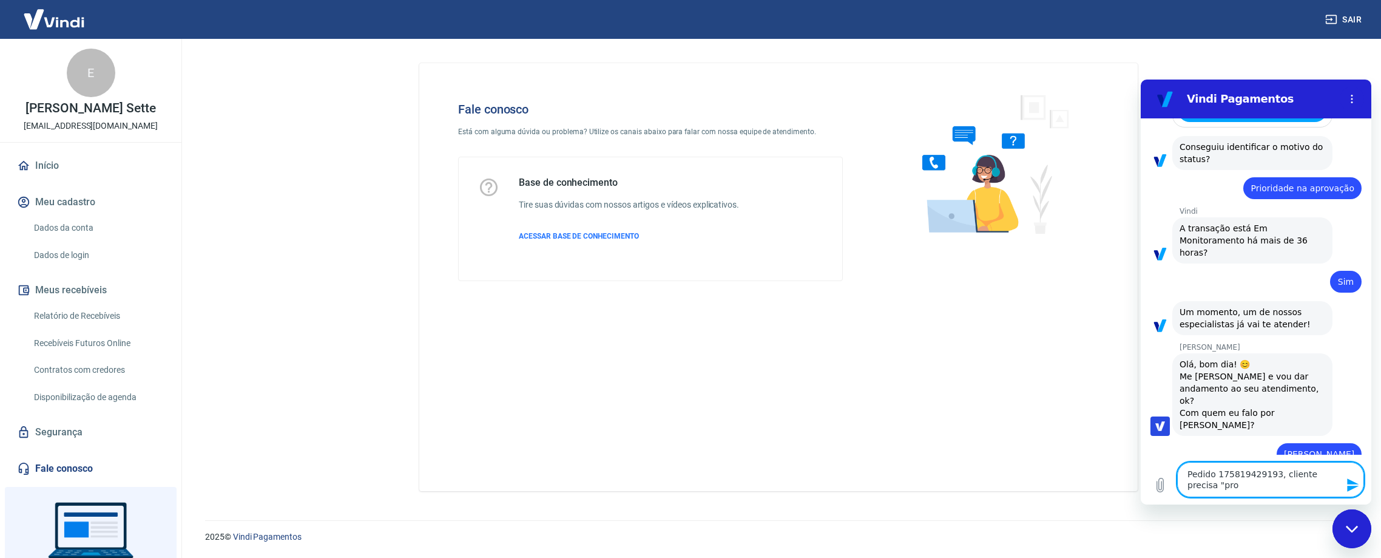
type textarea "Pedido 175819429193, cliente precisa "prov"
type textarea "x"
type textarea "Pedido 175819429193, cliente precisa "prova"
type textarea "x"
type textarea "Pedido 175819429193, cliente precisa "provar"
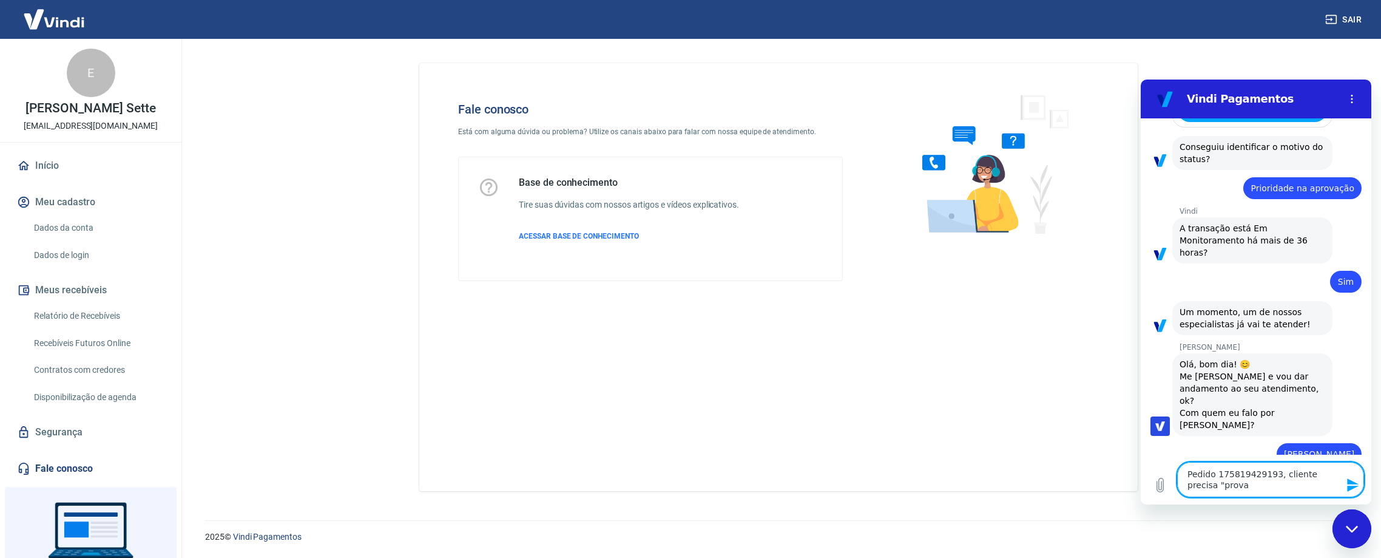
type textarea "x"
type textarea "Pedido 175819429193, cliente precisa "provar""
type textarea "x"
type textarea "Pedido 175819429193, cliente precisa "provar""
type textarea "x"
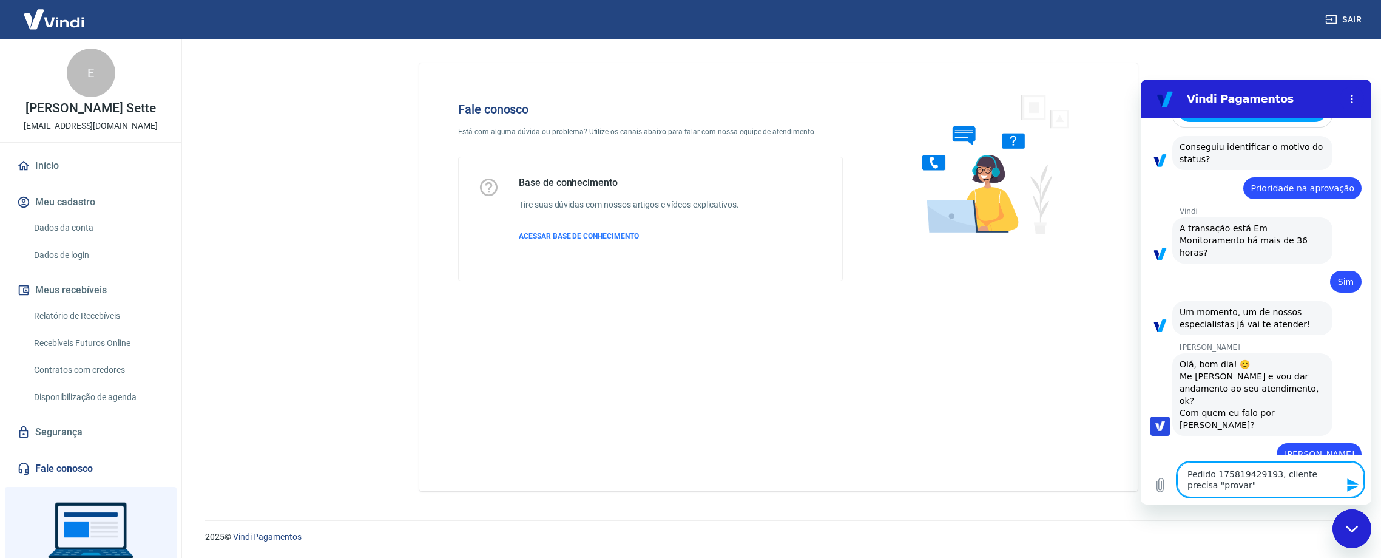
type textarea "Pedido 175819429193, cliente precisa "provar" q"
type textarea "x"
type textarea "Pedido 175819429193, cliente precisa "provar" qu"
type textarea "x"
type textarea "Pedido 175819429193, cliente precisa "provar" que"
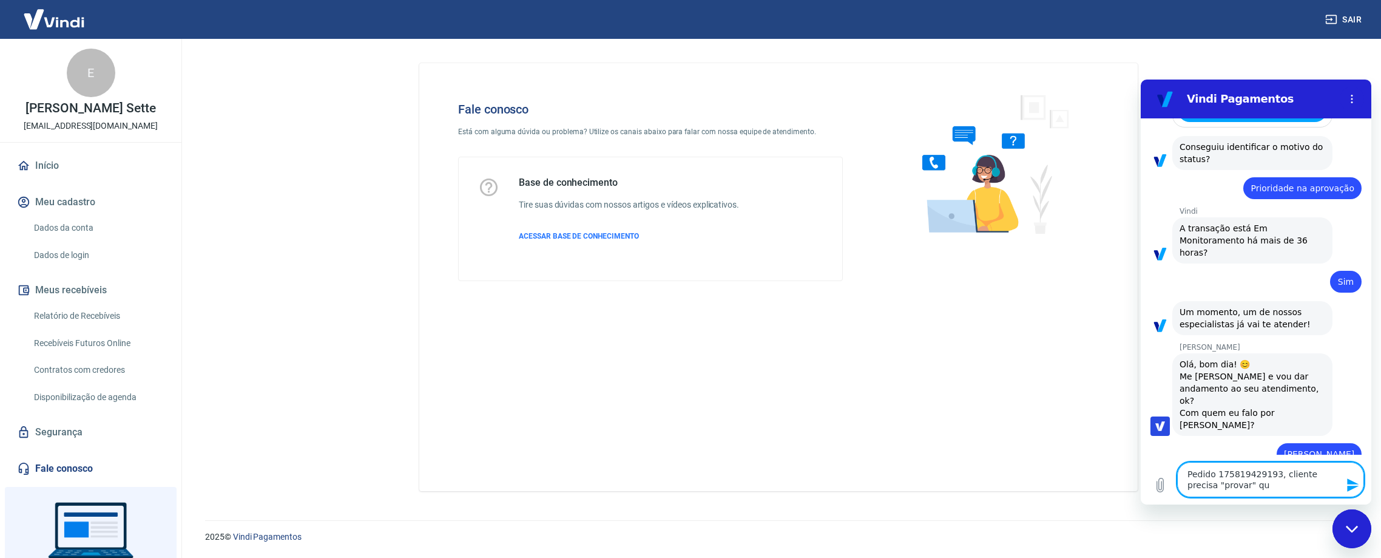
type textarea "x"
type textarea "Pedido 175819429193, cliente precisa "provar" que"
type textarea "x"
type textarea "Pedido 175819429193, cliente precisa "provar" que e"
type textarea "x"
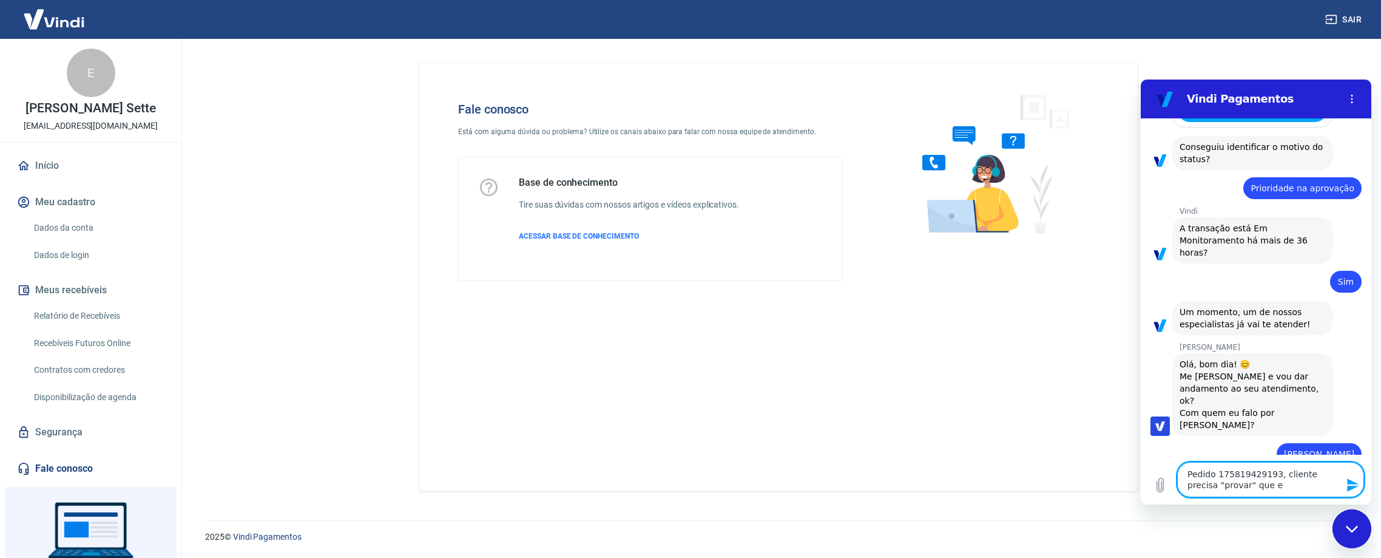
type textarea "Pedido 175819429193, cliente precisa "provar" que es"
type textarea "x"
type textarea "Pedido 175819429193, cliente precisa "provar" que est"
type textarea "x"
type textarea "Pedido 175819429193, cliente precisa "provar" que está"
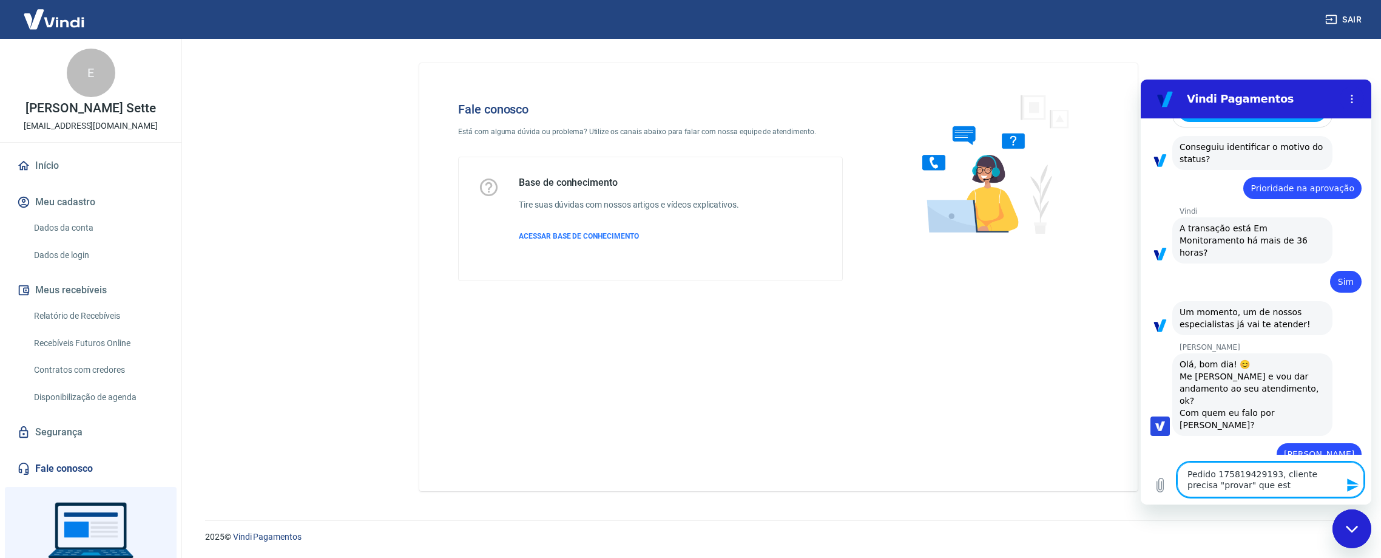
type textarea "x"
type textarea "Pedido 175819429193, cliente precisa "provar" que está"
type textarea "x"
type textarea "Pedido 175819429193, cliente precisa "provar" que está t"
type textarea "x"
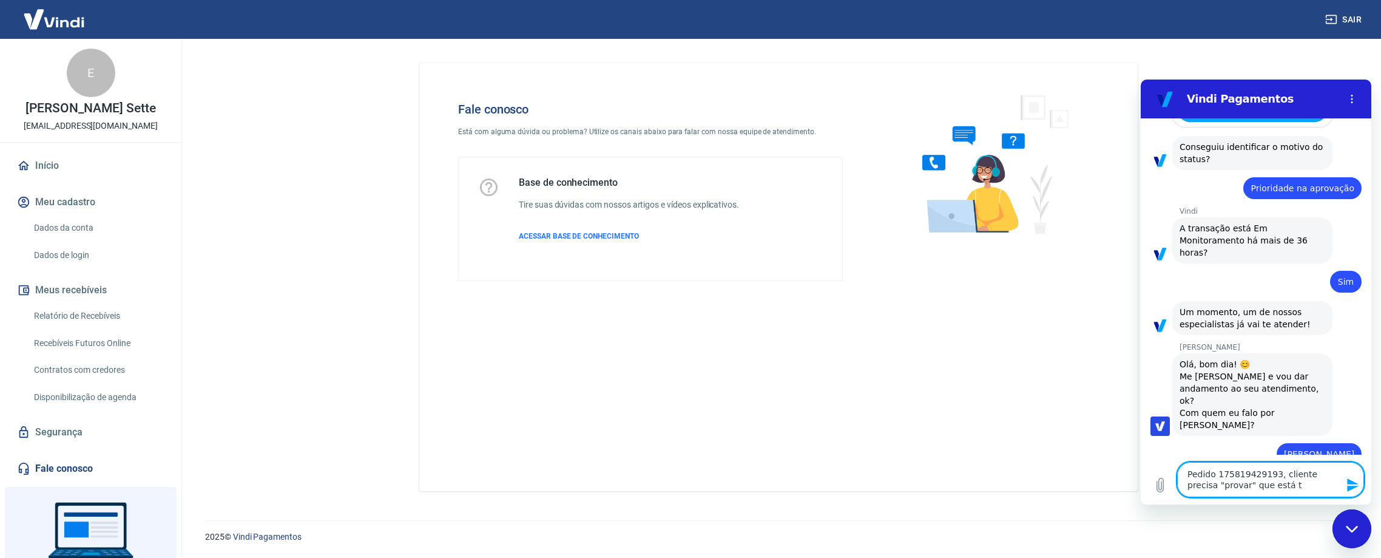
type textarea "Pedido 175819429193, cliente precisa "provar" que está tu"
type textarea "x"
type textarea "Pedido 175819429193, cliente precisa "provar" que está tud"
type textarea "x"
type textarea "Pedido 175819429193, cliente precisa "provar" que está tudo"
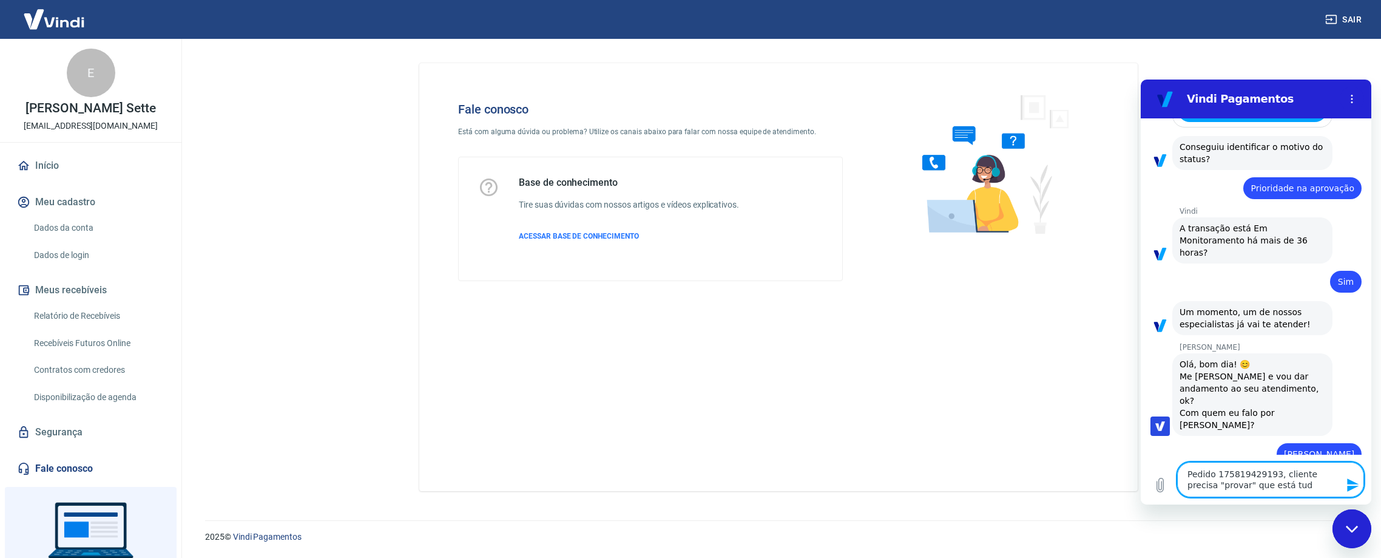
type textarea "x"
type textarea "Pedido 175819429193, cliente precisa "provar" que está tudo"
type textarea "x"
type textarea "Pedido 175819429193, cliente precisa "provar" que está tudo c"
type textarea "x"
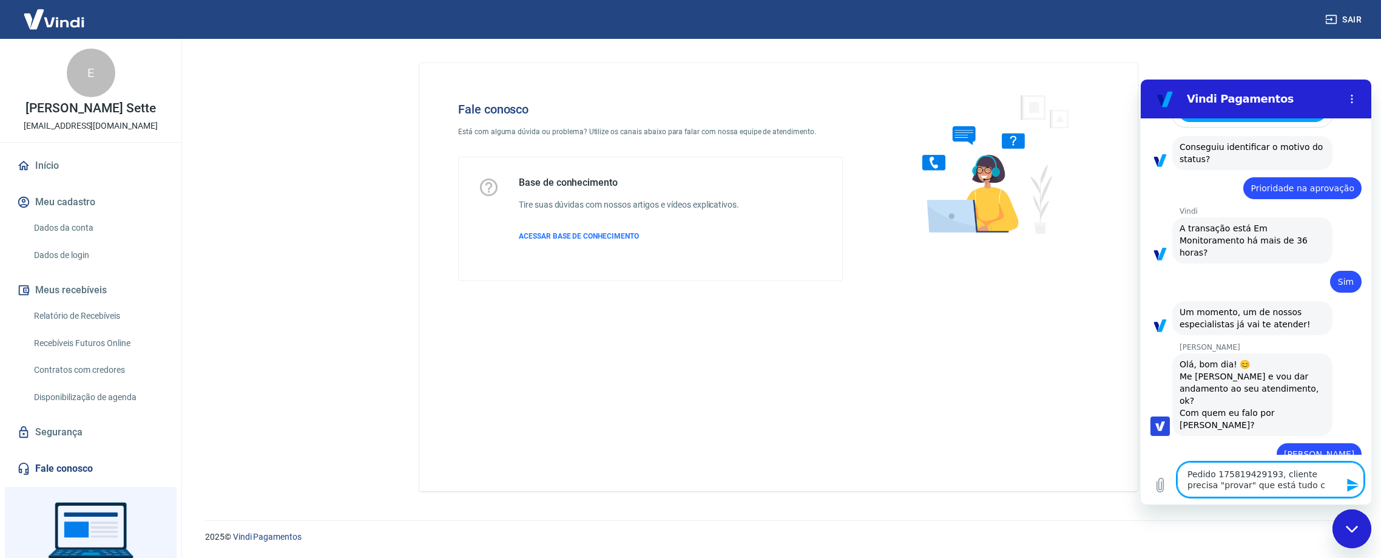
type textarea "Pedido 175819429193, cliente precisa "provar" que está tudo ce"
type textarea "x"
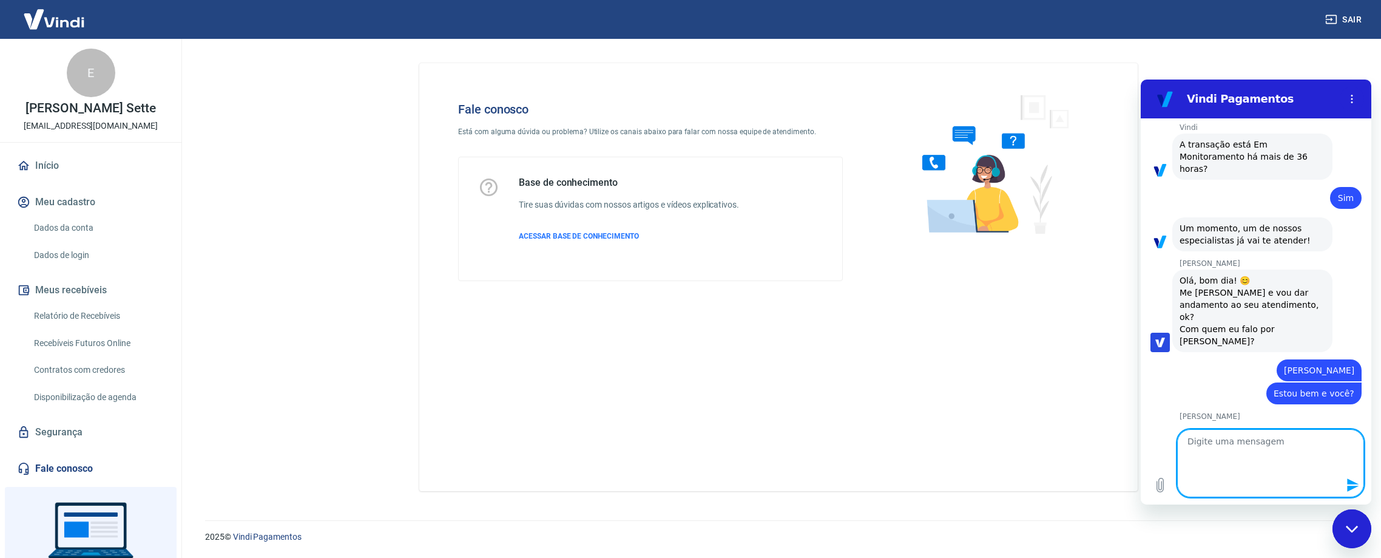
scroll to position [0, 0]
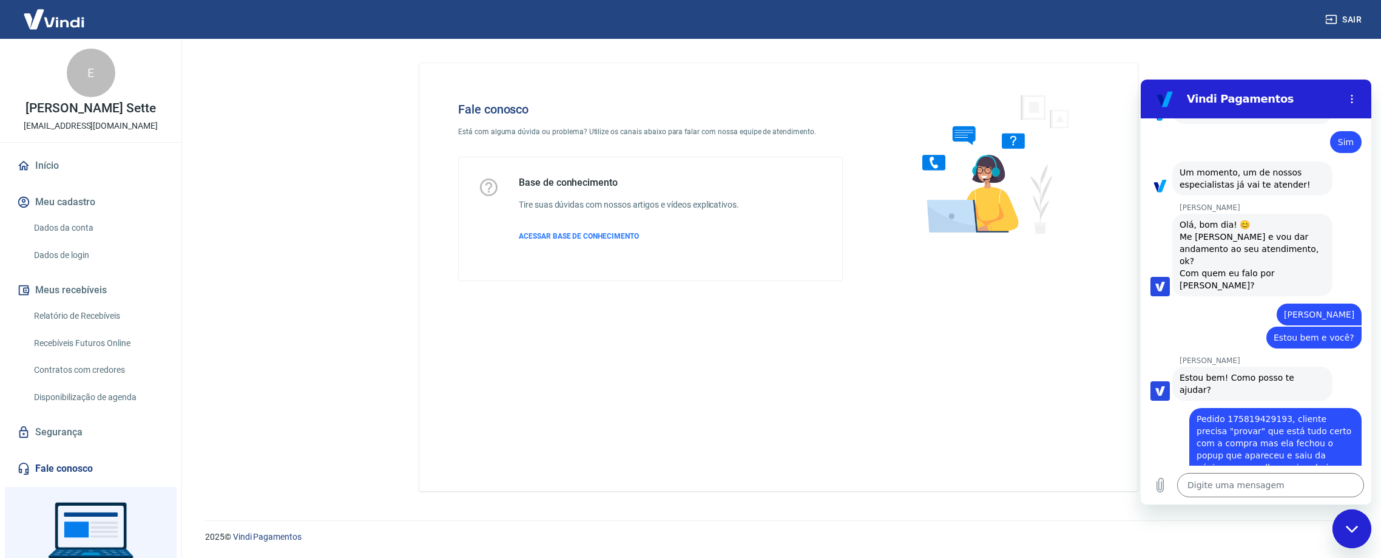
click at [1149, 479] on div "Digite uma mensagem x" at bounding box center [1256, 485] width 231 height 39
click at [1156, 482] on icon "Carregar arquivo" at bounding box center [1160, 485] width 15 height 15
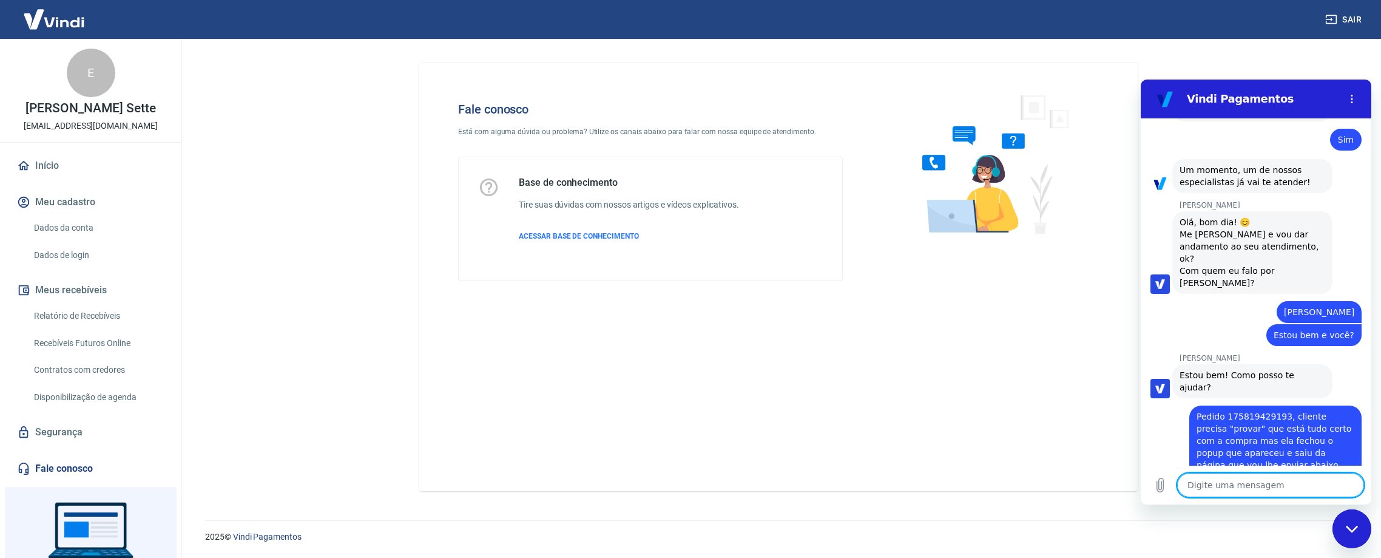
scroll to position [1202, 0]
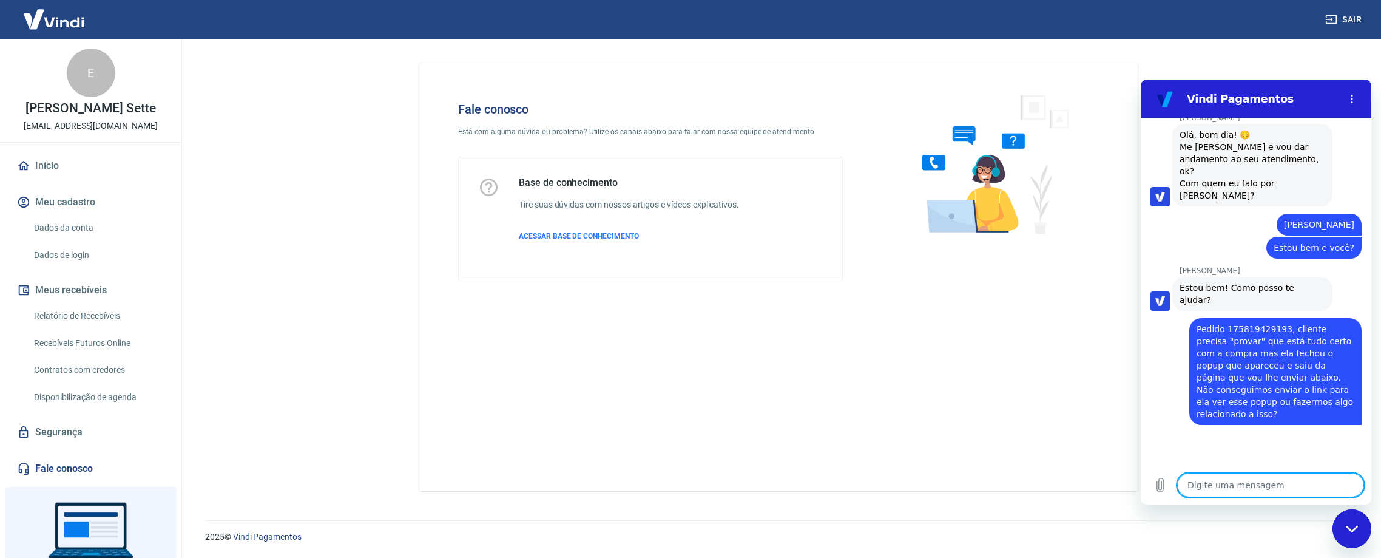
click at [1266, 478] on textarea at bounding box center [1271, 485] width 187 height 24
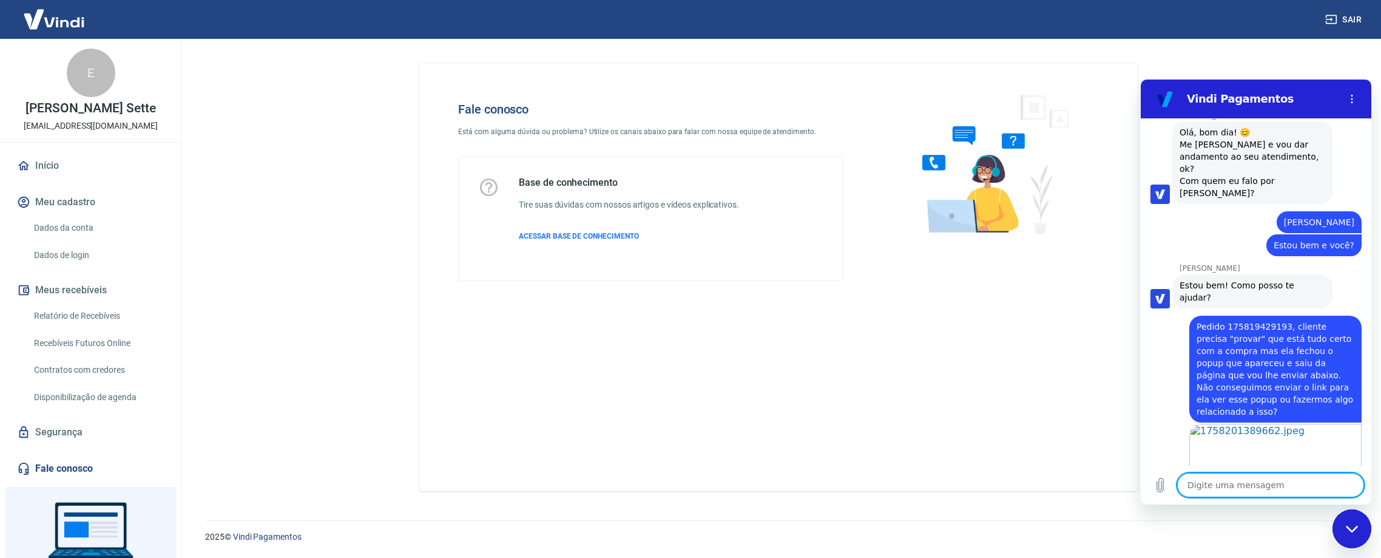
click at [1277, 481] on textarea at bounding box center [1271, 485] width 187 height 24
click at [1261, 483] on textarea at bounding box center [1271, 485] width 187 height 24
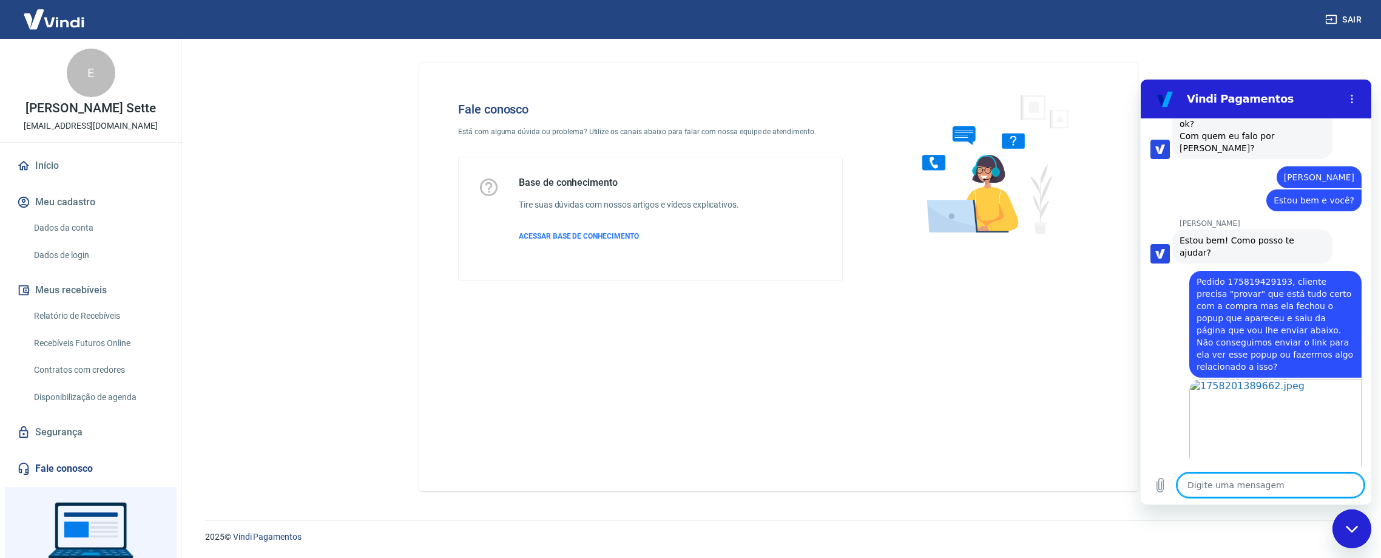
scroll to position [1264, 0]
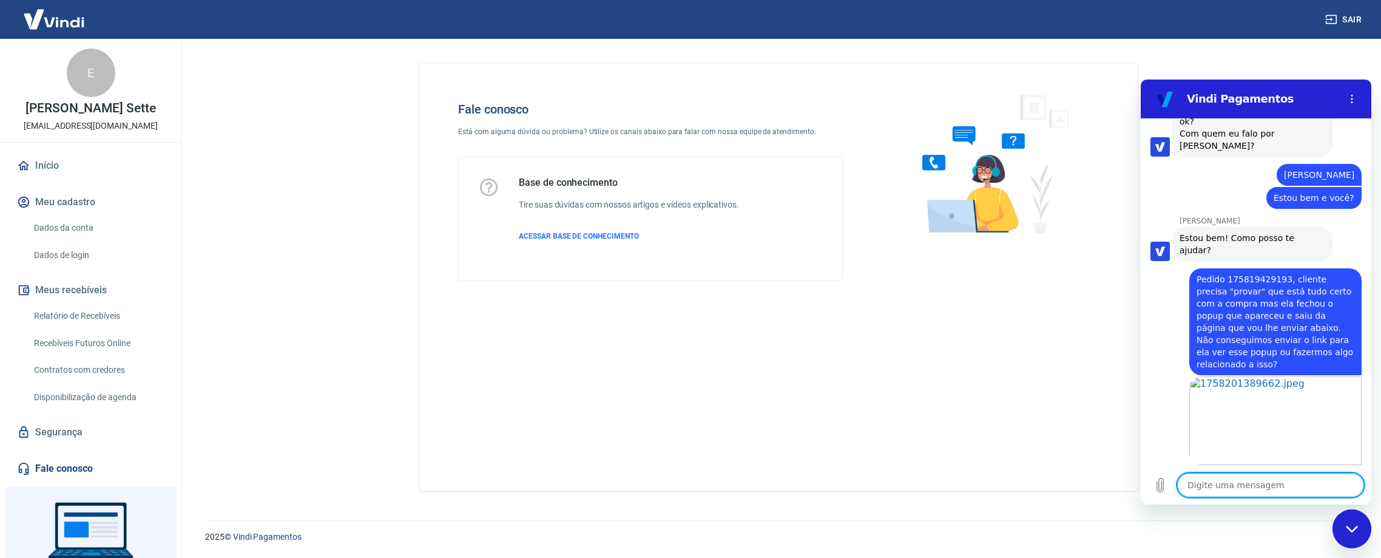
click at [1262, 484] on textarea at bounding box center [1271, 485] width 187 height 24
click at [1246, 489] on textarea at bounding box center [1271, 485] width 187 height 24
click at [1262, 489] on textarea at bounding box center [1271, 485] width 187 height 24
click at [1269, 486] on textarea at bounding box center [1271, 485] width 187 height 24
click at [1245, 491] on textarea at bounding box center [1271, 485] width 187 height 24
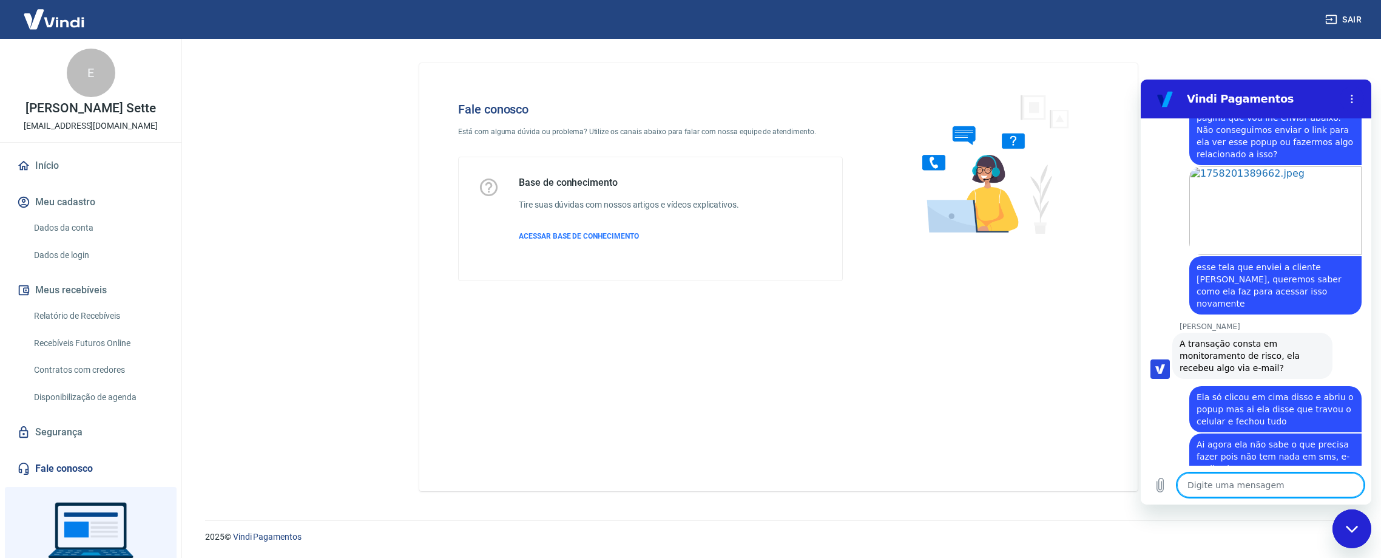
scroll to position [1477, 0]
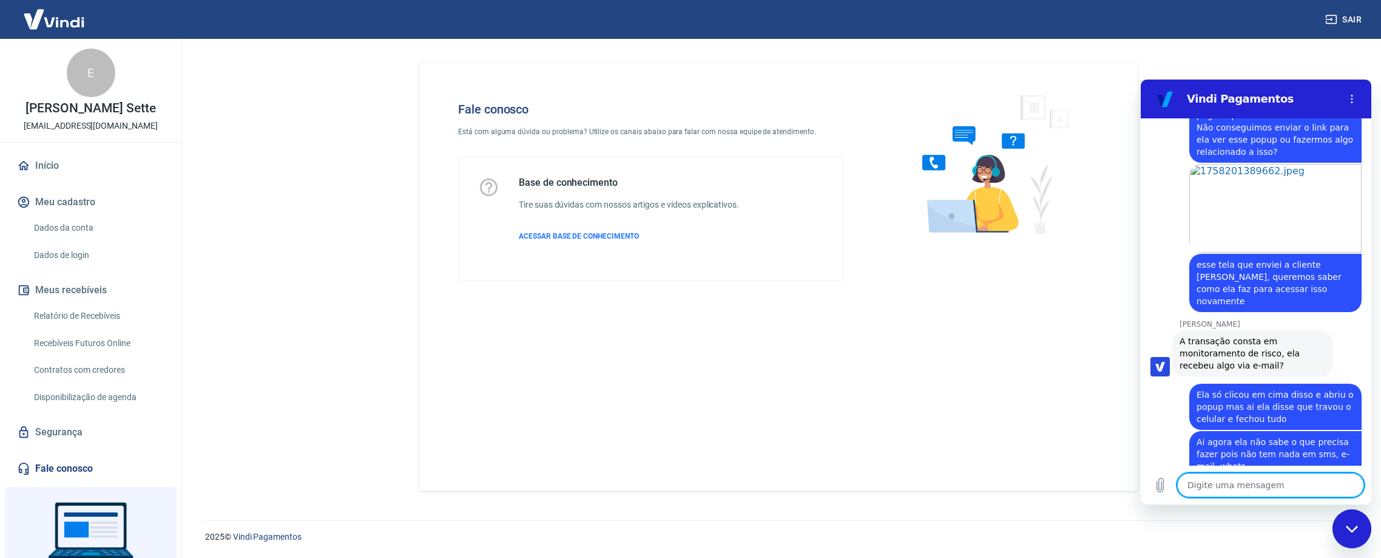
click at [1256, 488] on textarea at bounding box center [1271, 485] width 187 height 24
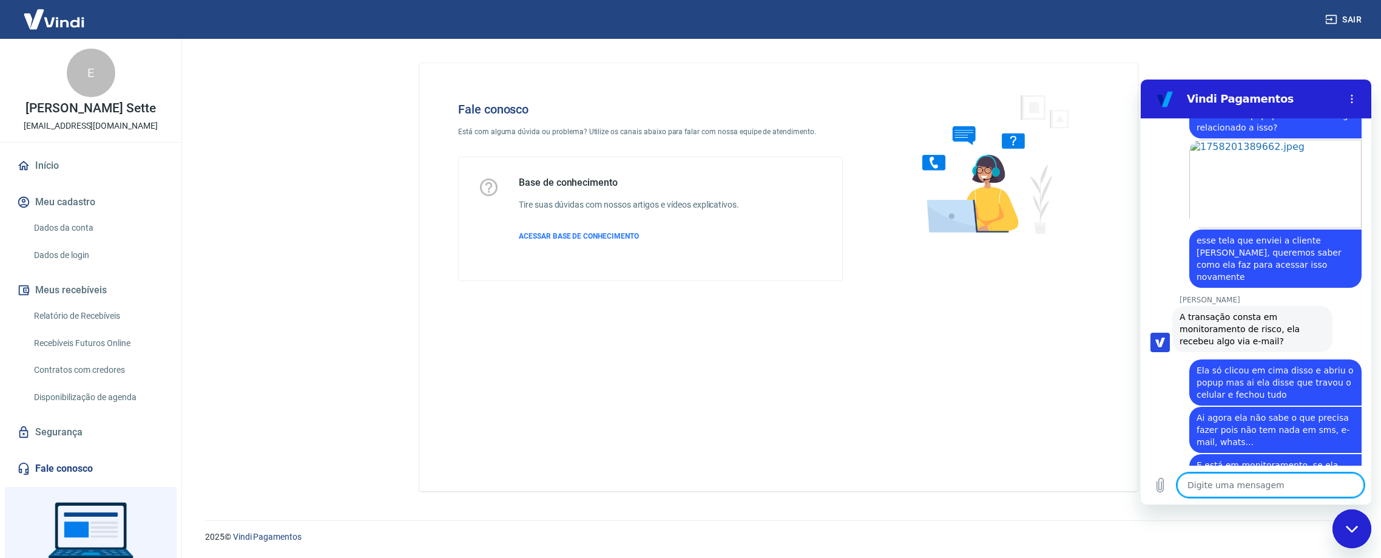
scroll to position [1500, 0]
click at [1270, 484] on textarea at bounding box center [1271, 485] width 187 height 24
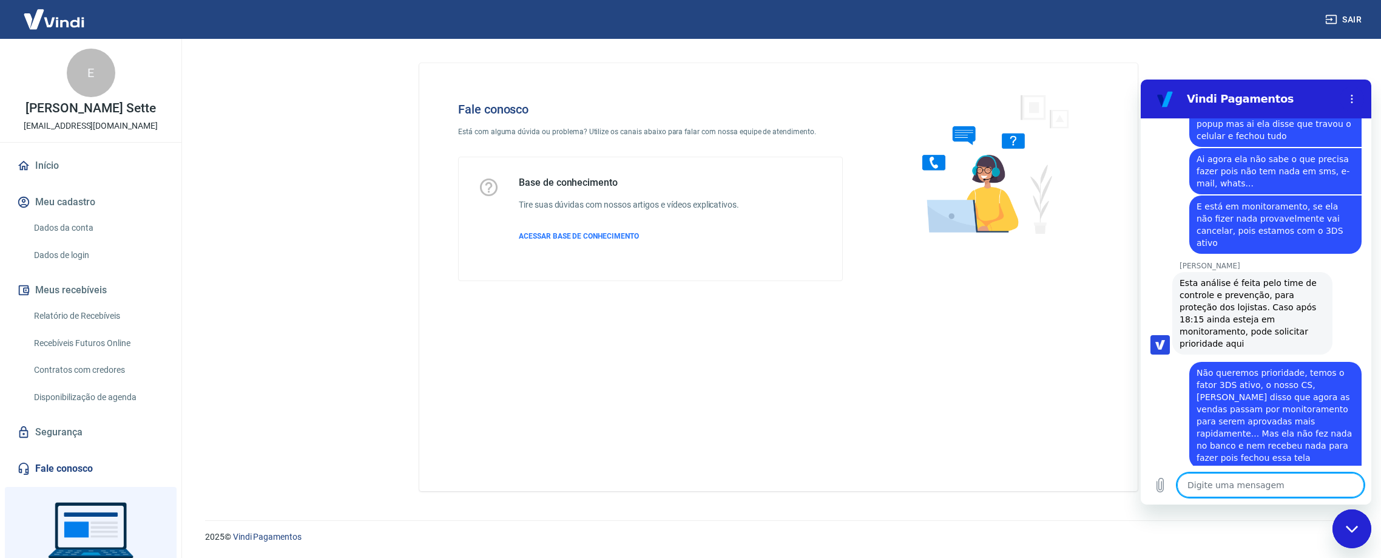
scroll to position [1762, 0]
click at [1247, 490] on textarea at bounding box center [1271, 485] width 187 height 24
click at [1242, 364] on span "Não queremos prioridade, temos o fator 3DS ativo, o nosso CS, [PERSON_NAME] dis…" at bounding box center [1276, 412] width 158 height 97
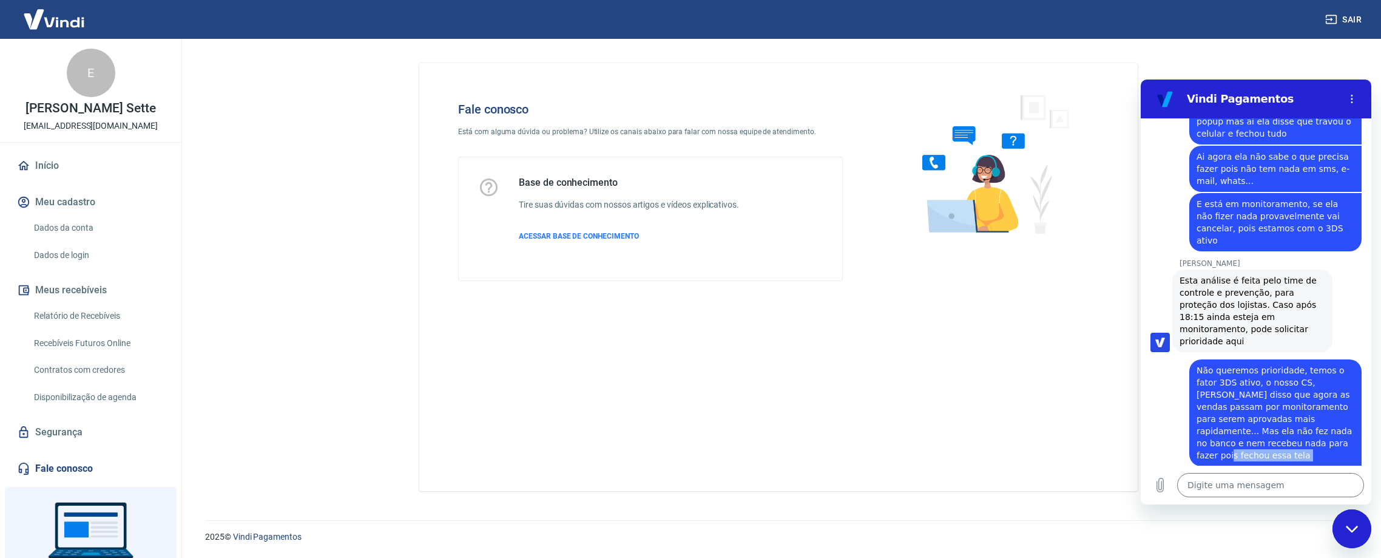
drag, startPoint x: 1268, startPoint y: 344, endPoint x: 1292, endPoint y: 329, distance: 28.1
click at [1296, 363] on div "10:22 diz: Bom dia Enviado · 10:22 [PERSON_NAME] diz: [PERSON_NAME], [PERSON_NA…" at bounding box center [1256, 291] width 231 height 347
click at [1283, 364] on span "Não queremos prioridade, temos o fator 3DS ativo, o nosso CS, [PERSON_NAME] dis…" at bounding box center [1276, 412] width 158 height 97
